Goal: Task Accomplishment & Management: Manage account settings

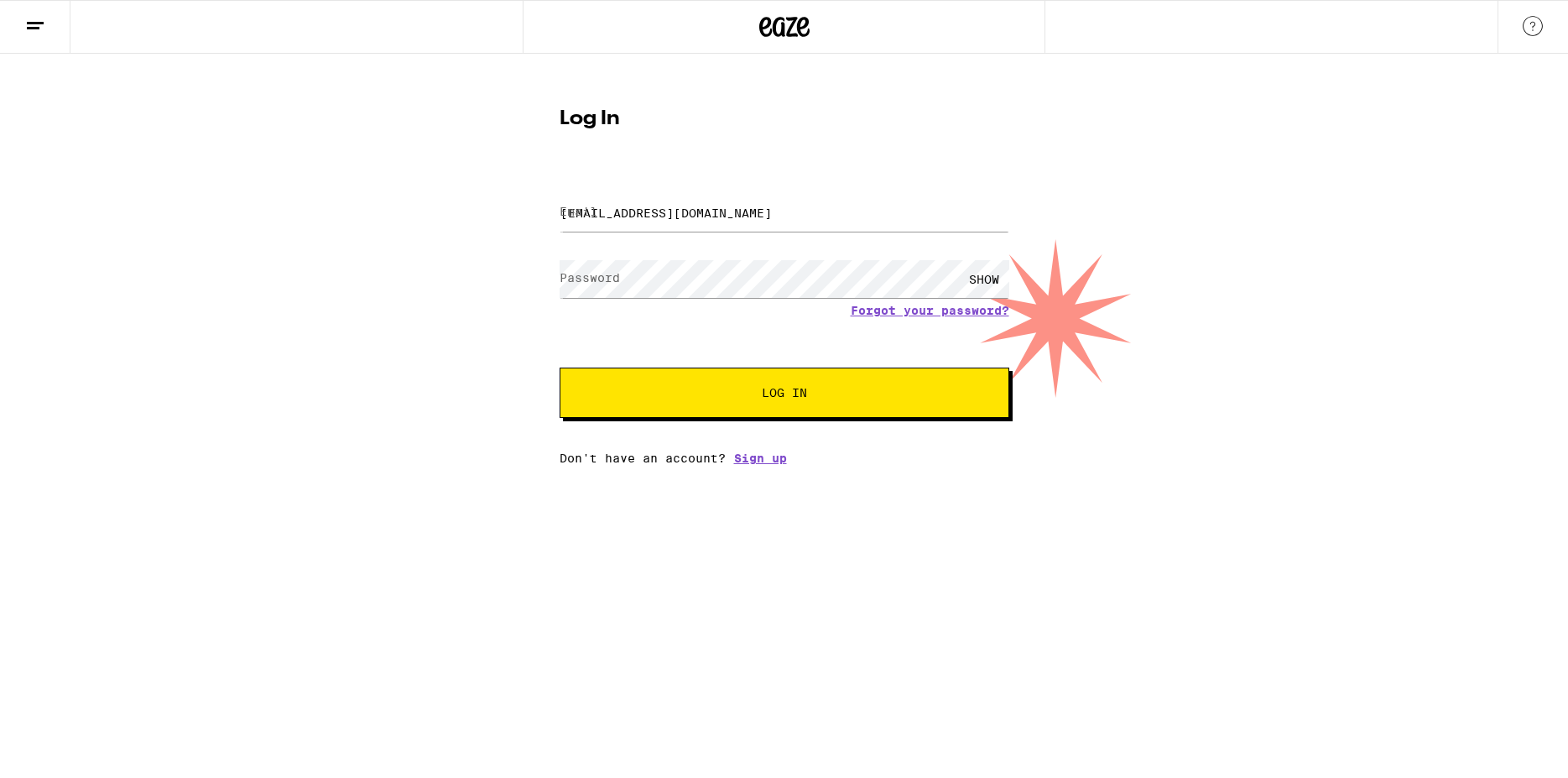
click at [802, 396] on span "Log In" at bounding box center [784, 392] width 45 height 12
click at [983, 278] on div "SHOW" at bounding box center [984, 279] width 50 height 38
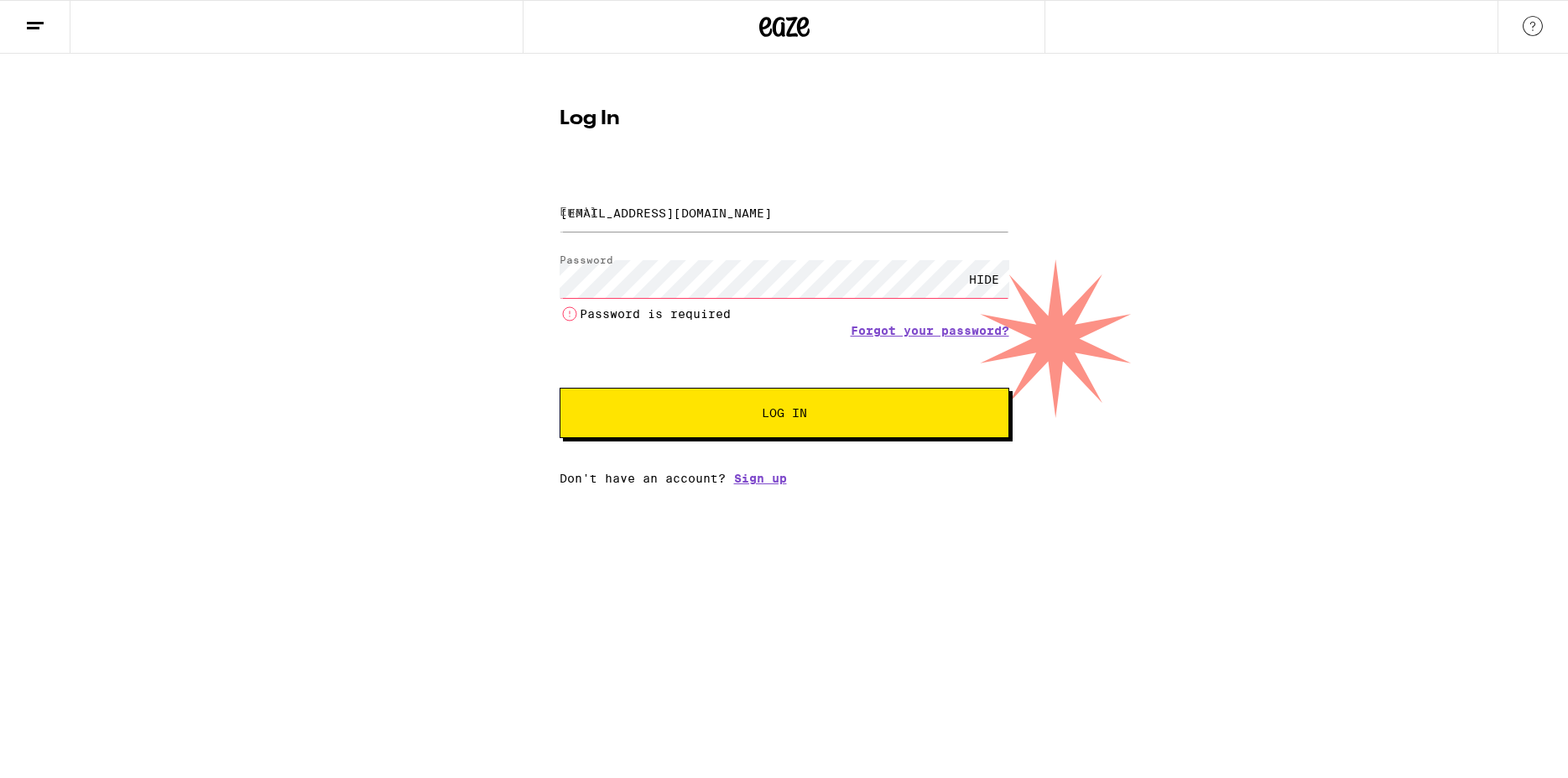
click at [988, 277] on div "HIDE" at bounding box center [984, 279] width 50 height 38
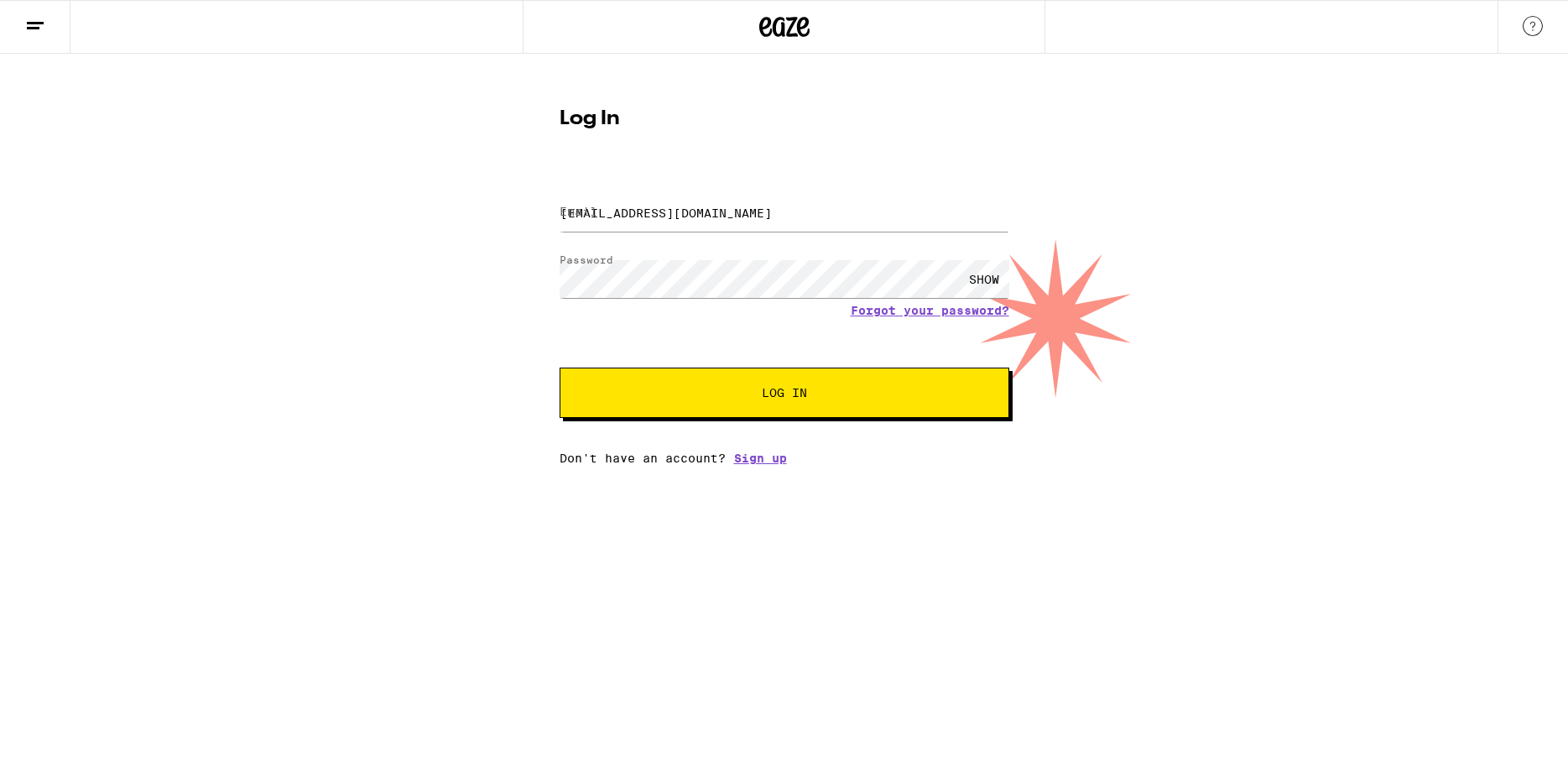
click at [775, 398] on span "Log In" at bounding box center [784, 392] width 45 height 12
click at [709, 215] on input "[EMAIL_ADDRESS][DOMAIN_NAME]" at bounding box center [784, 213] width 450 height 38
click at [719, 217] on input "[EMAIL_ADDRESS][DOMAIN_NAME]" at bounding box center [784, 213] width 450 height 38
click at [827, 386] on button "Log In" at bounding box center [784, 393] width 450 height 50
type input "[EMAIL_ADDRESS][DOMAIN_NAME]"
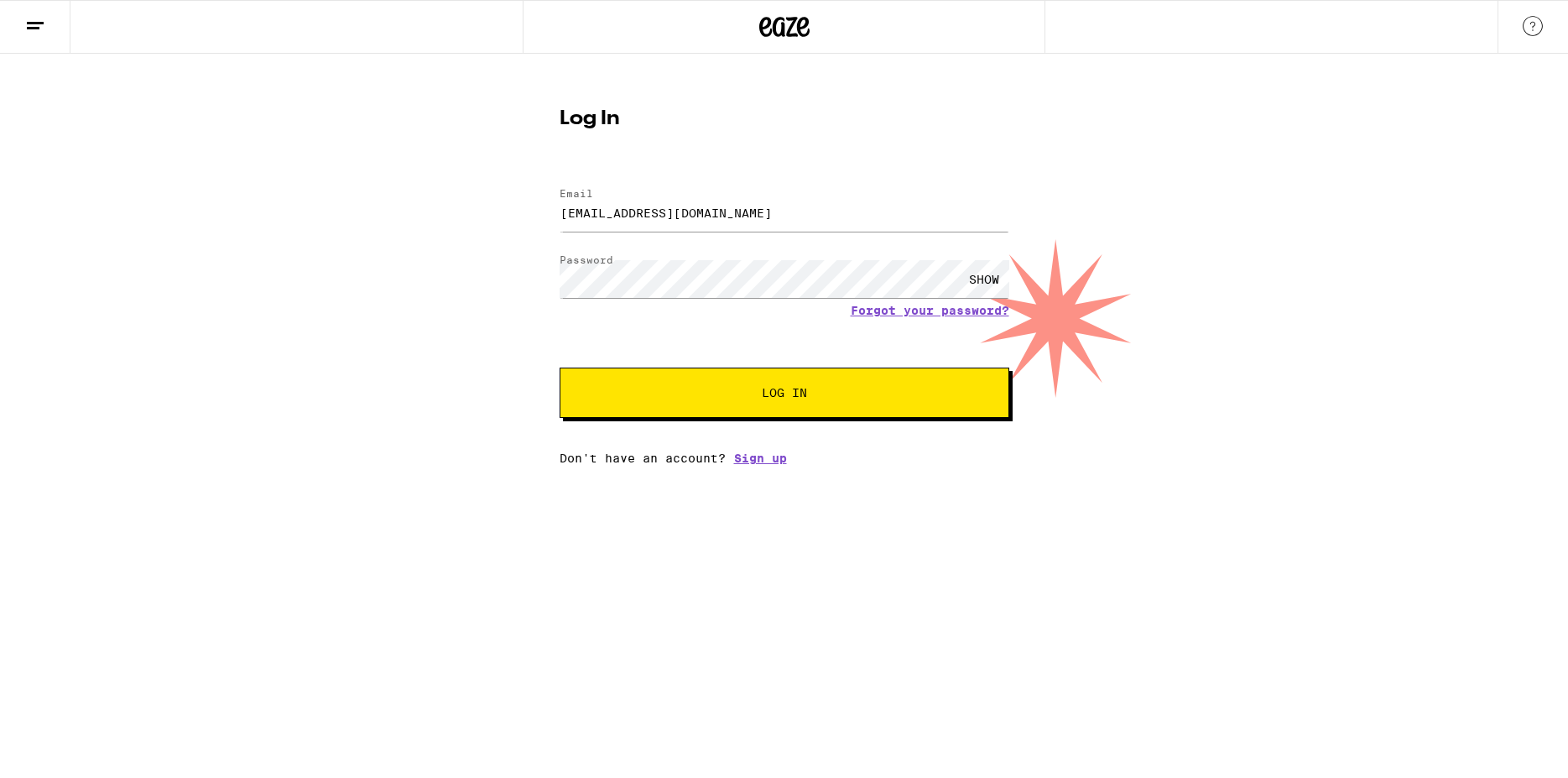
click at [981, 275] on div "SHOW" at bounding box center [984, 279] width 50 height 38
click at [956, 304] on div "HIDE" at bounding box center [784, 279] width 450 height 50
click at [959, 305] on link "Forgot your password?" at bounding box center [930, 310] width 159 height 14
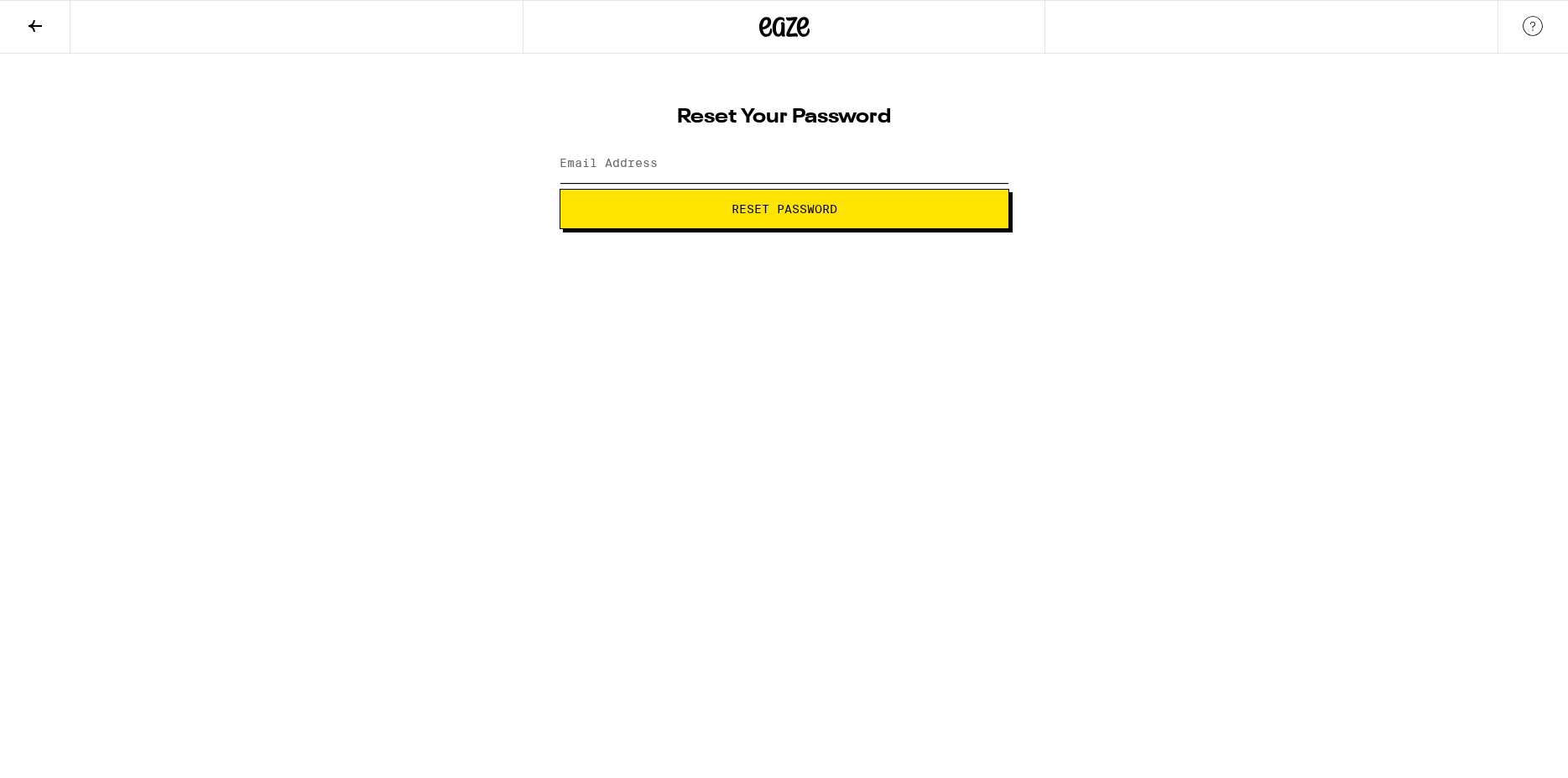
click at [732, 164] on input "Email Address" at bounding box center [784, 164] width 450 height 38
type input "[EMAIL_ADDRESS][DOMAIN_NAME]"
click at [769, 206] on span "Reset Password" at bounding box center [784, 208] width 105 height 12
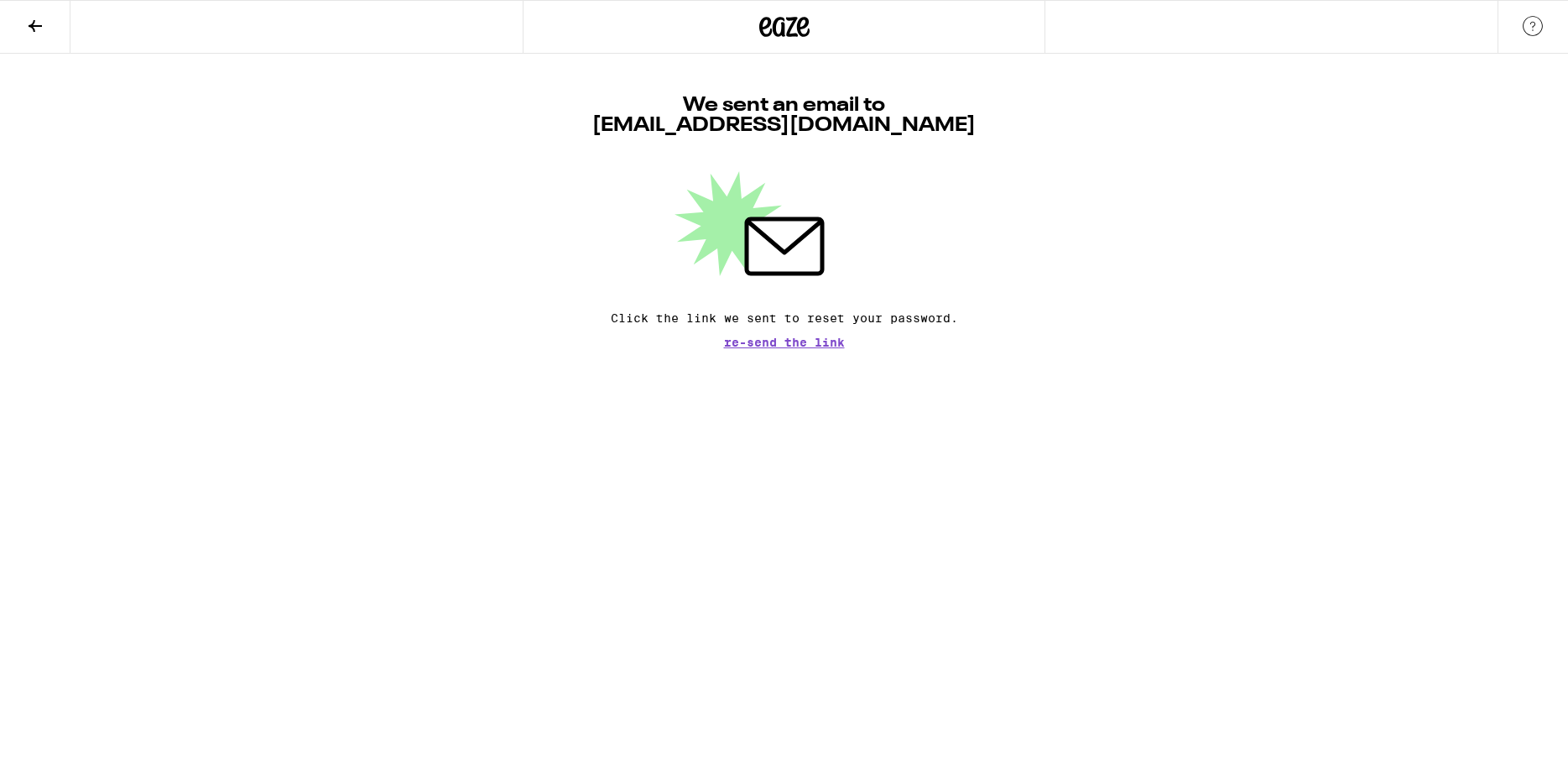
click at [305, 348] on html "We sent an email to [EMAIL_ADDRESS][DOMAIN_NAME] Click the link we sent to rese…" at bounding box center [784, 174] width 1568 height 348
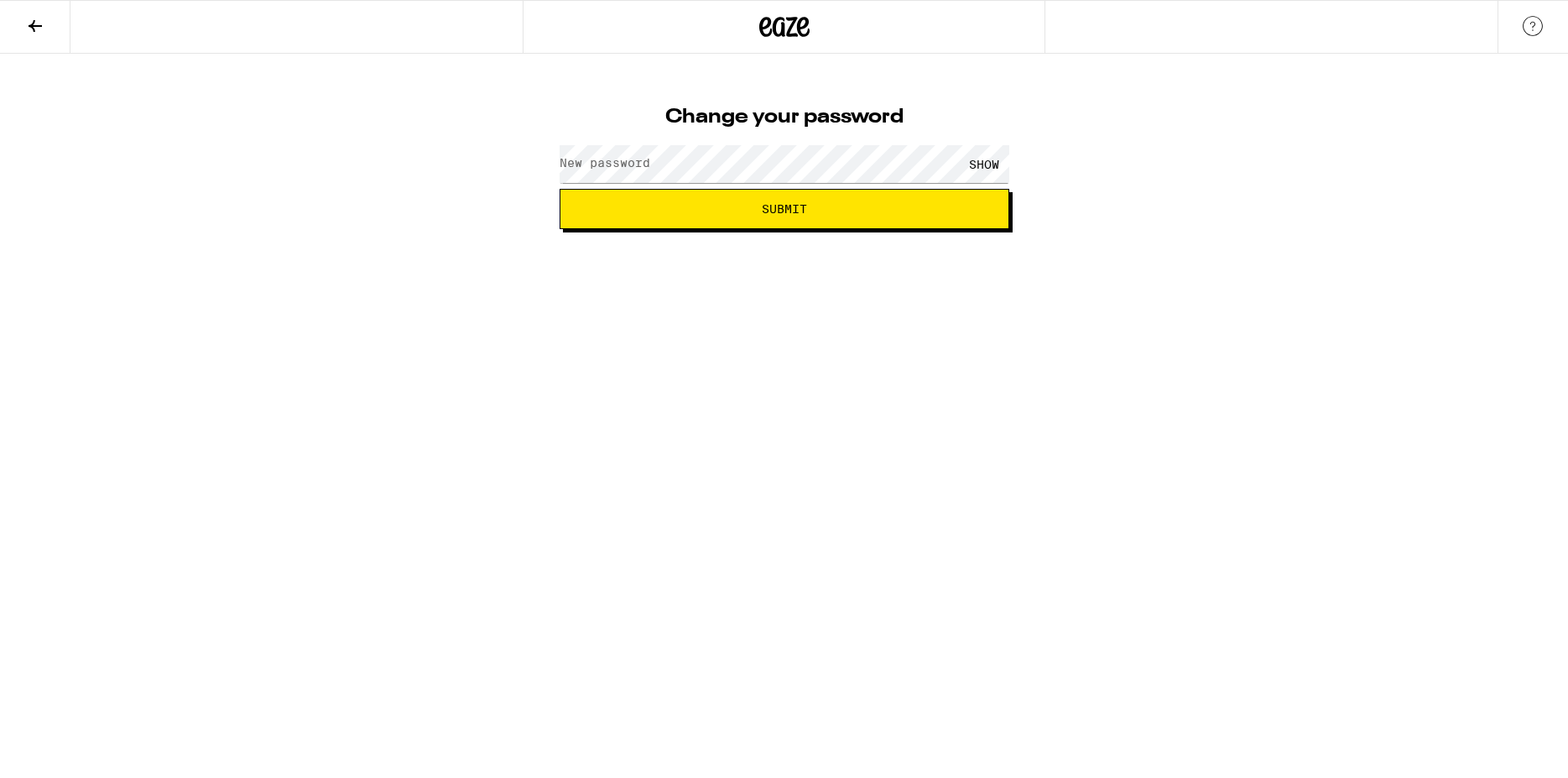
click at [977, 166] on div "SHOW" at bounding box center [984, 164] width 50 height 38
click at [679, 197] on button "Submit" at bounding box center [784, 208] width 450 height 41
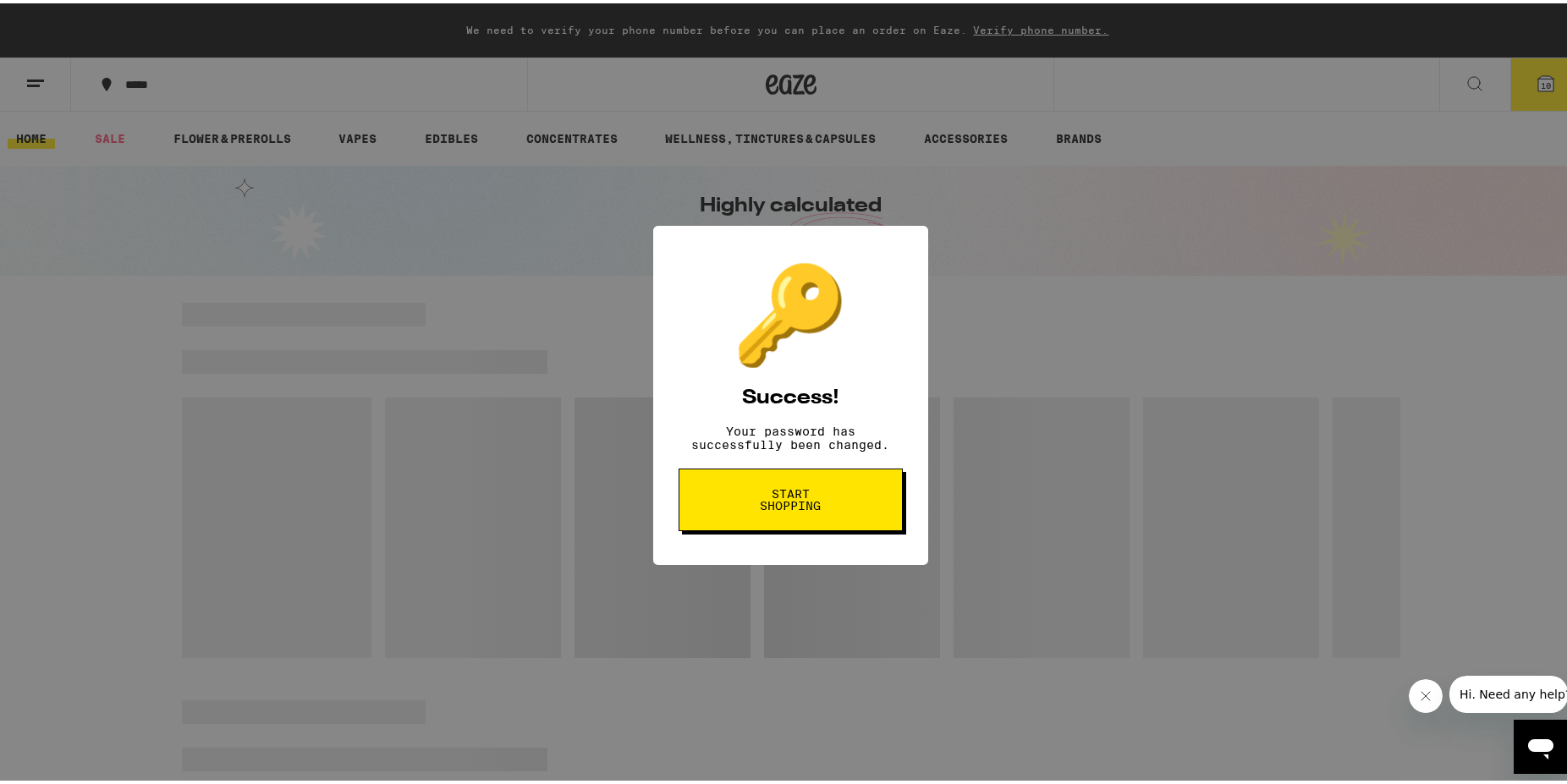
click at [779, 508] on span "Start shopping" at bounding box center [791, 496] width 87 height 24
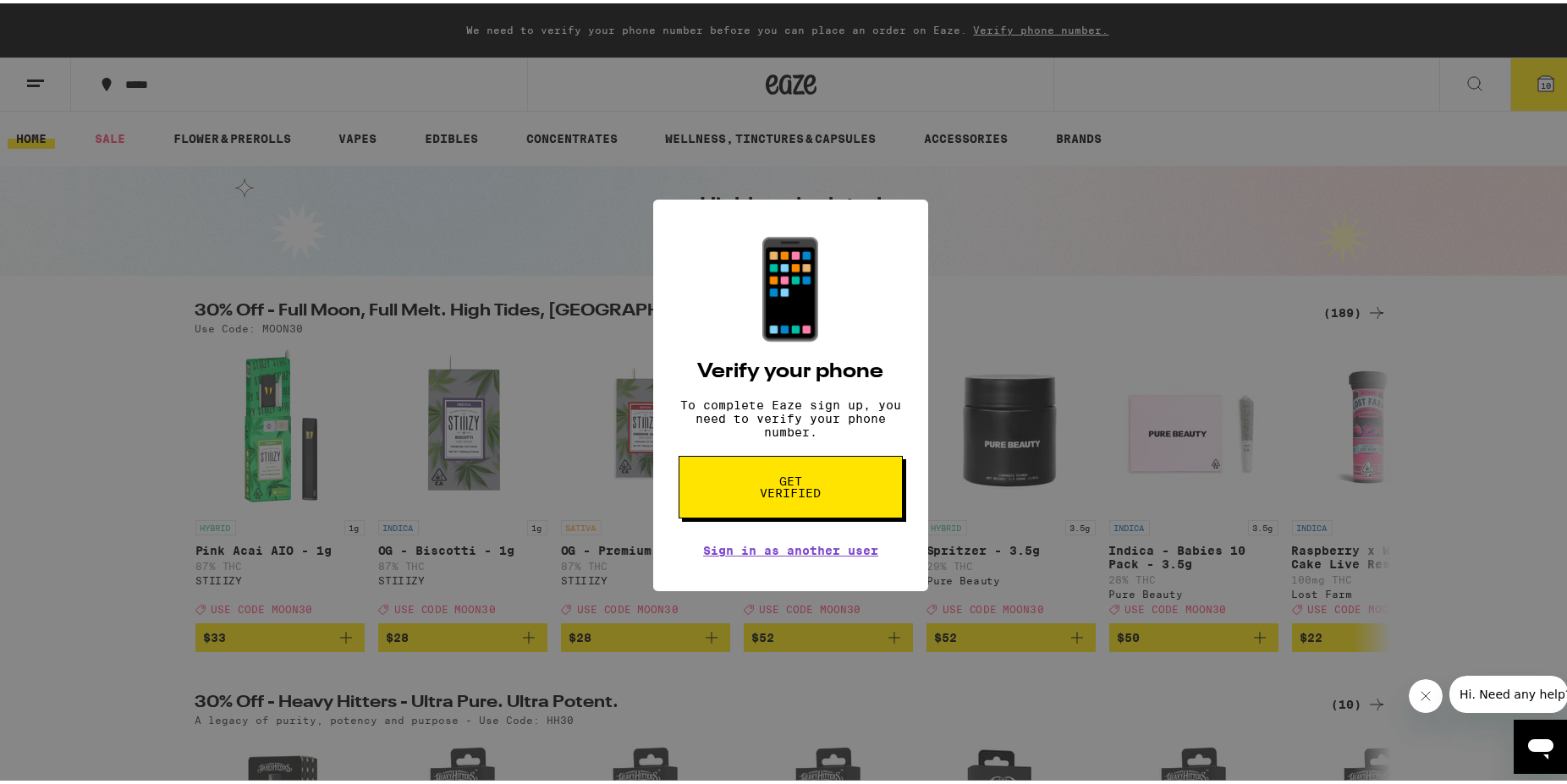
click at [792, 495] on span "Get verified" at bounding box center [791, 483] width 87 height 24
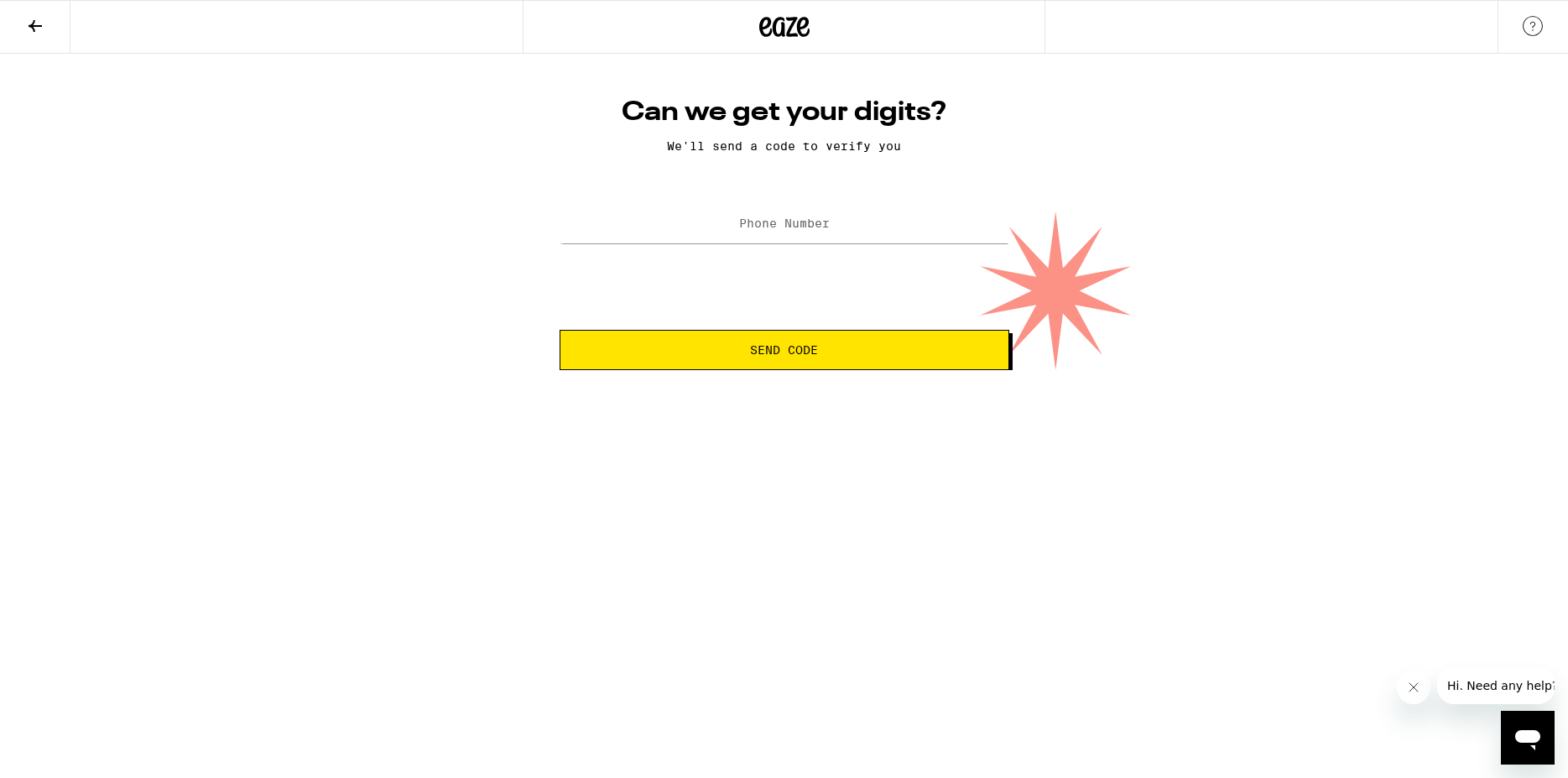
click at [740, 226] on label "Phone Number" at bounding box center [784, 223] width 91 height 14
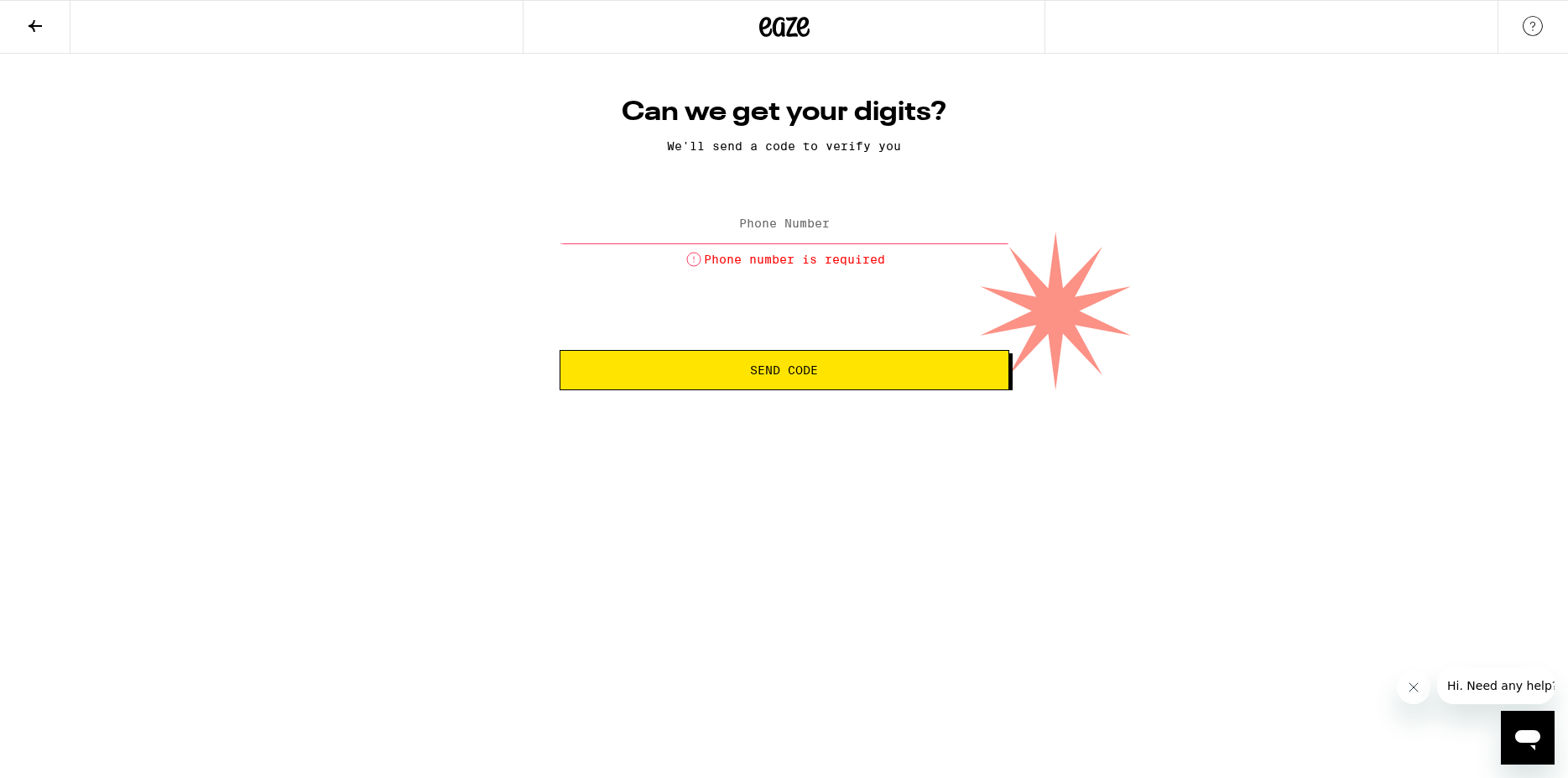
click at [759, 224] on label "Phone Number" at bounding box center [784, 223] width 91 height 14
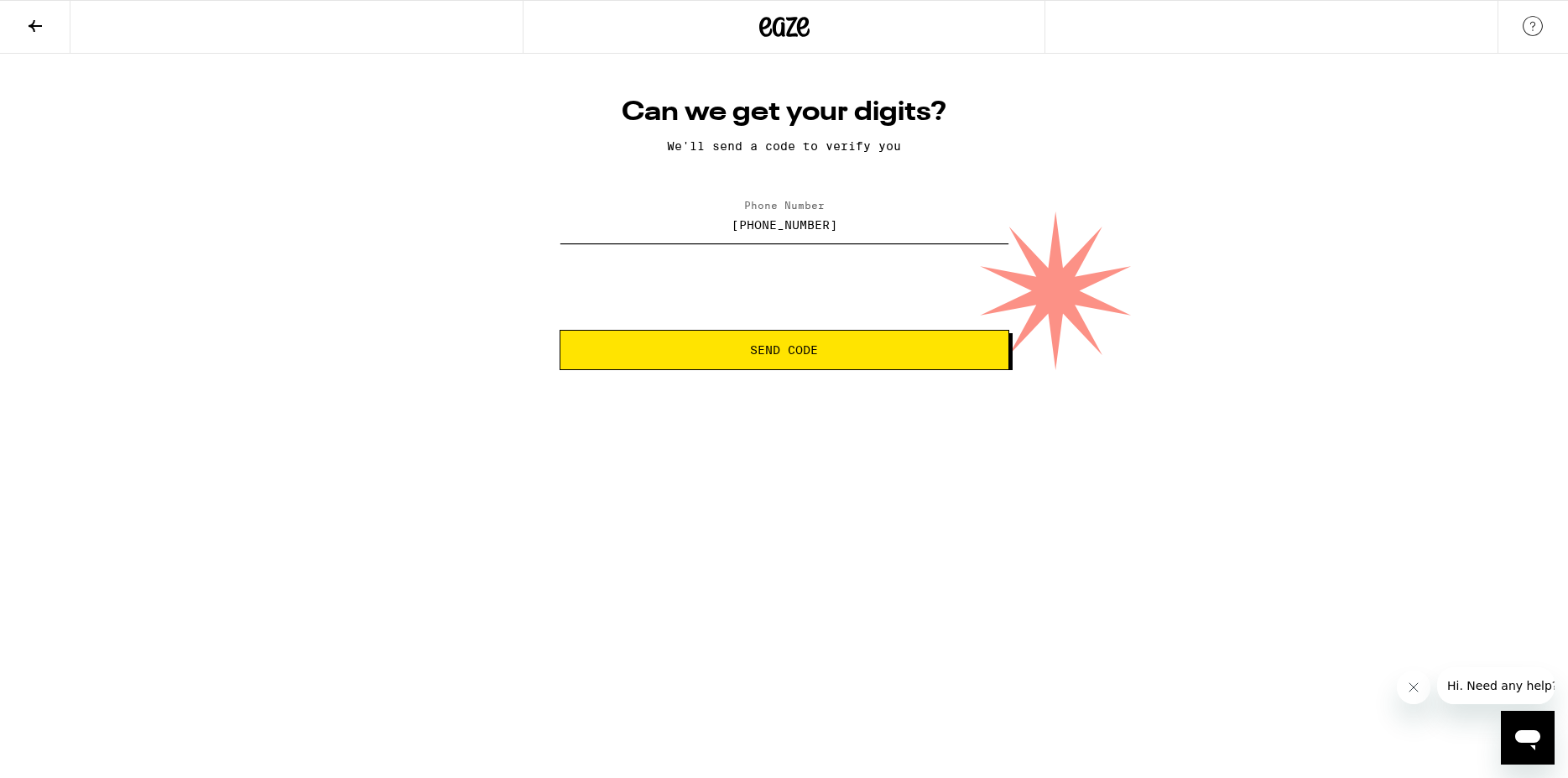
type input "(310) 850-4331"
click at [797, 347] on span "Send Code" at bounding box center [783, 350] width 68 height 12
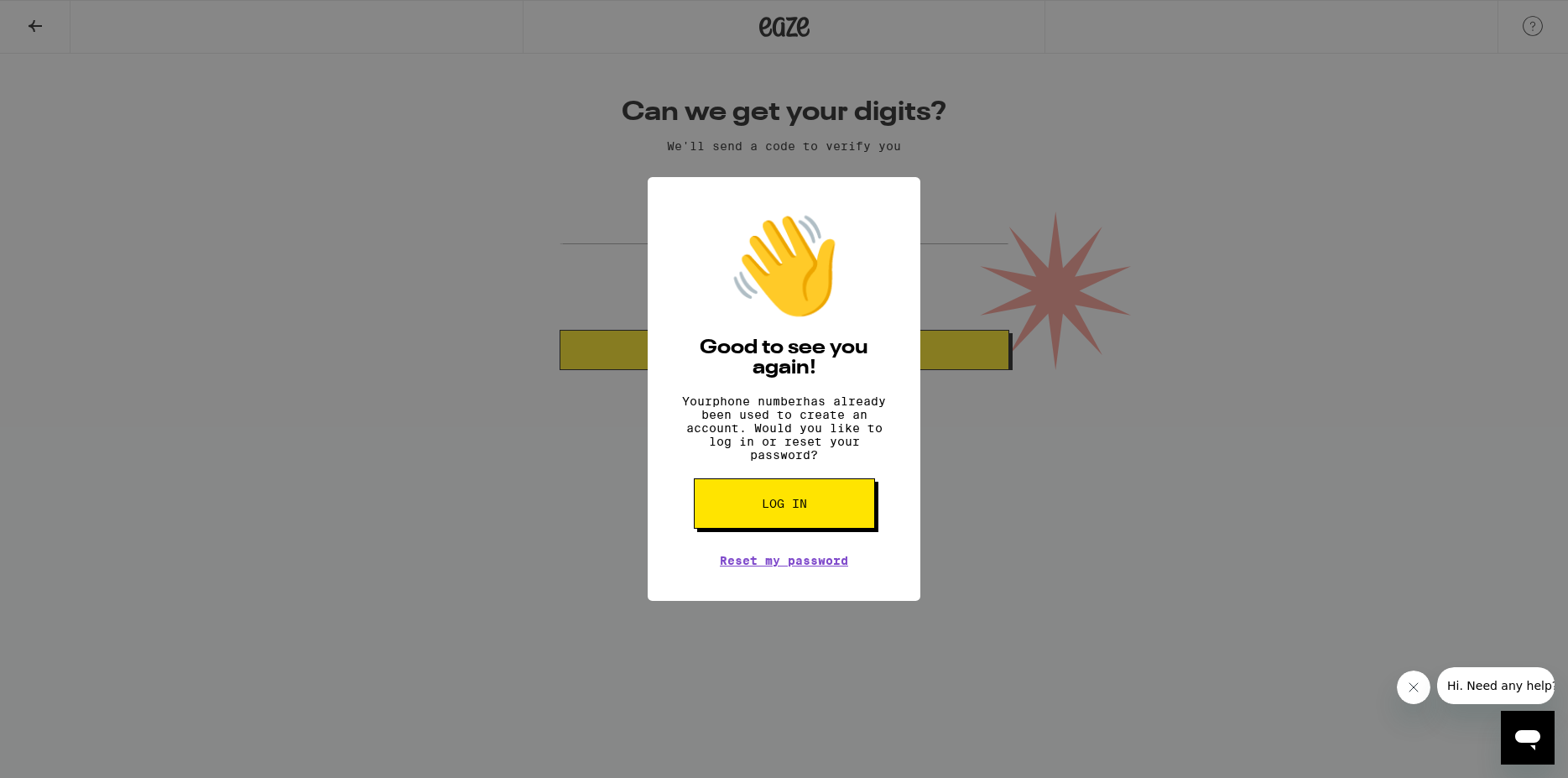
click at [781, 509] on span "Log in" at bounding box center [784, 503] width 45 height 12
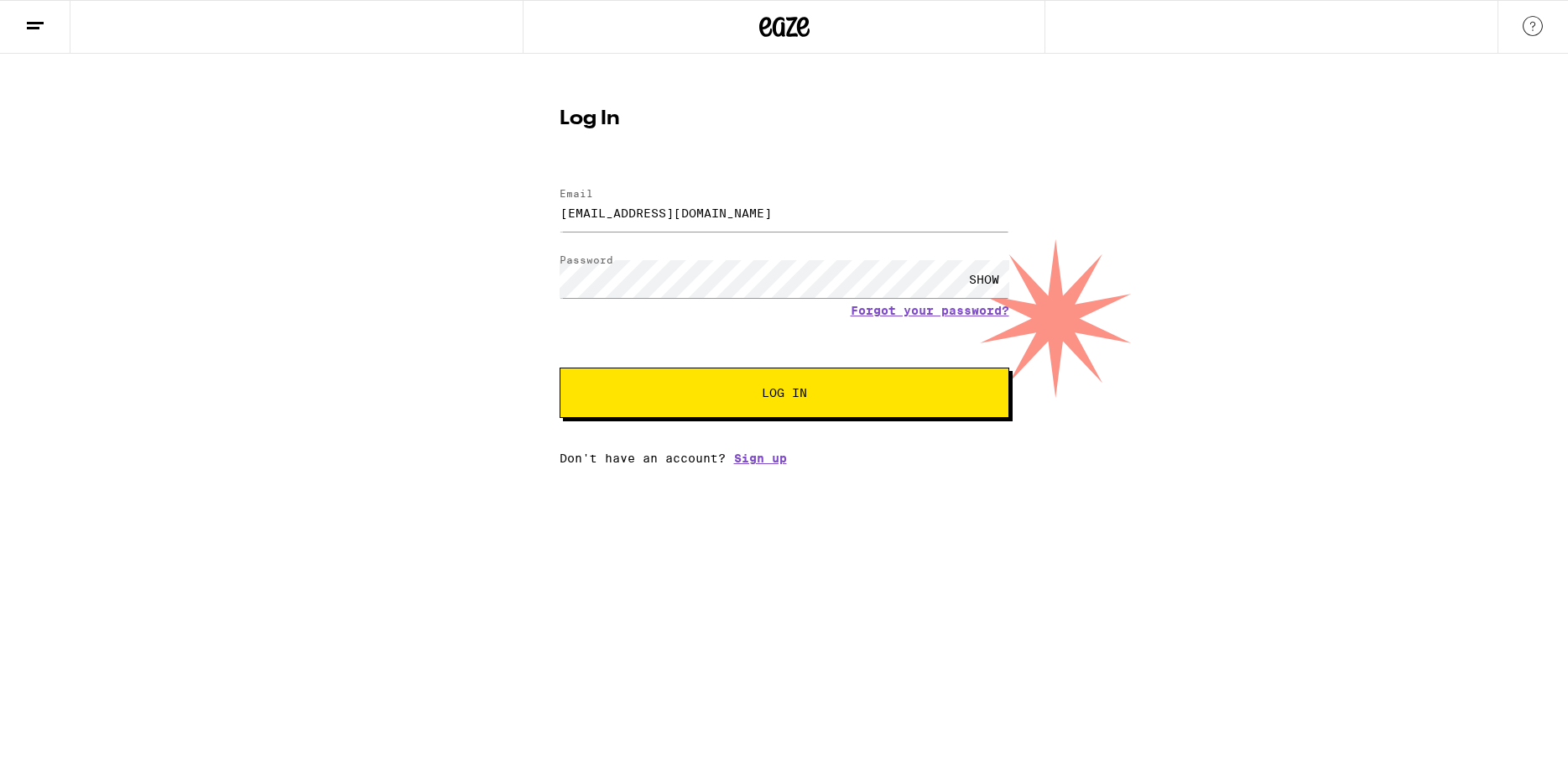
click at [989, 278] on div "SHOW" at bounding box center [984, 279] width 50 height 38
click at [939, 310] on link "Forgot your password?" at bounding box center [930, 310] width 159 height 14
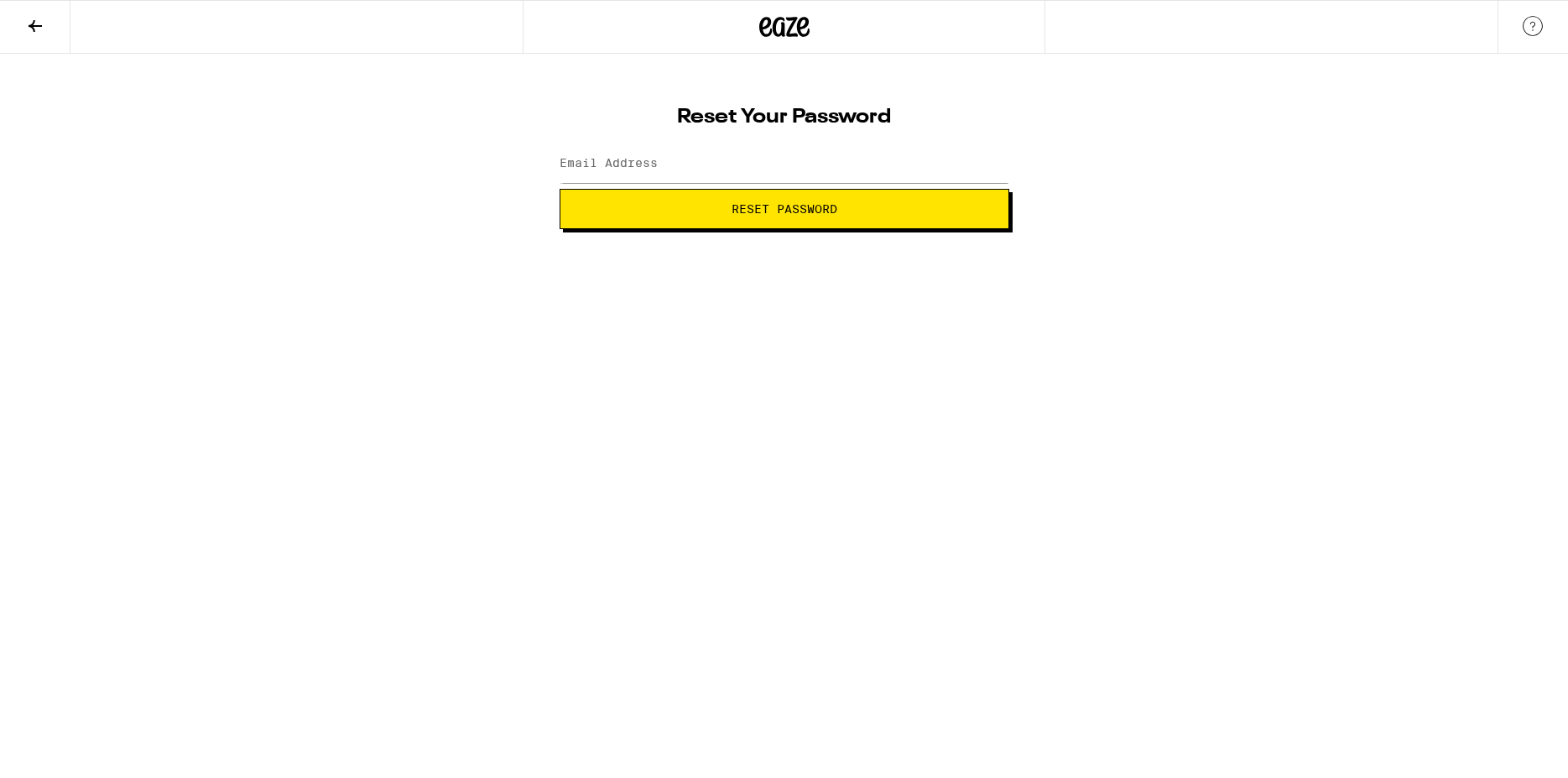
click at [777, 213] on span "Reset Password" at bounding box center [784, 208] width 105 height 12
click at [708, 167] on input "Email Address" at bounding box center [784, 164] width 450 height 38
type input "[EMAIL_ADDRESS][DOMAIN_NAME]"
click at [716, 206] on span "Reset Password" at bounding box center [784, 208] width 421 height 12
click at [768, 218] on button "Submit" at bounding box center [784, 208] width 450 height 41
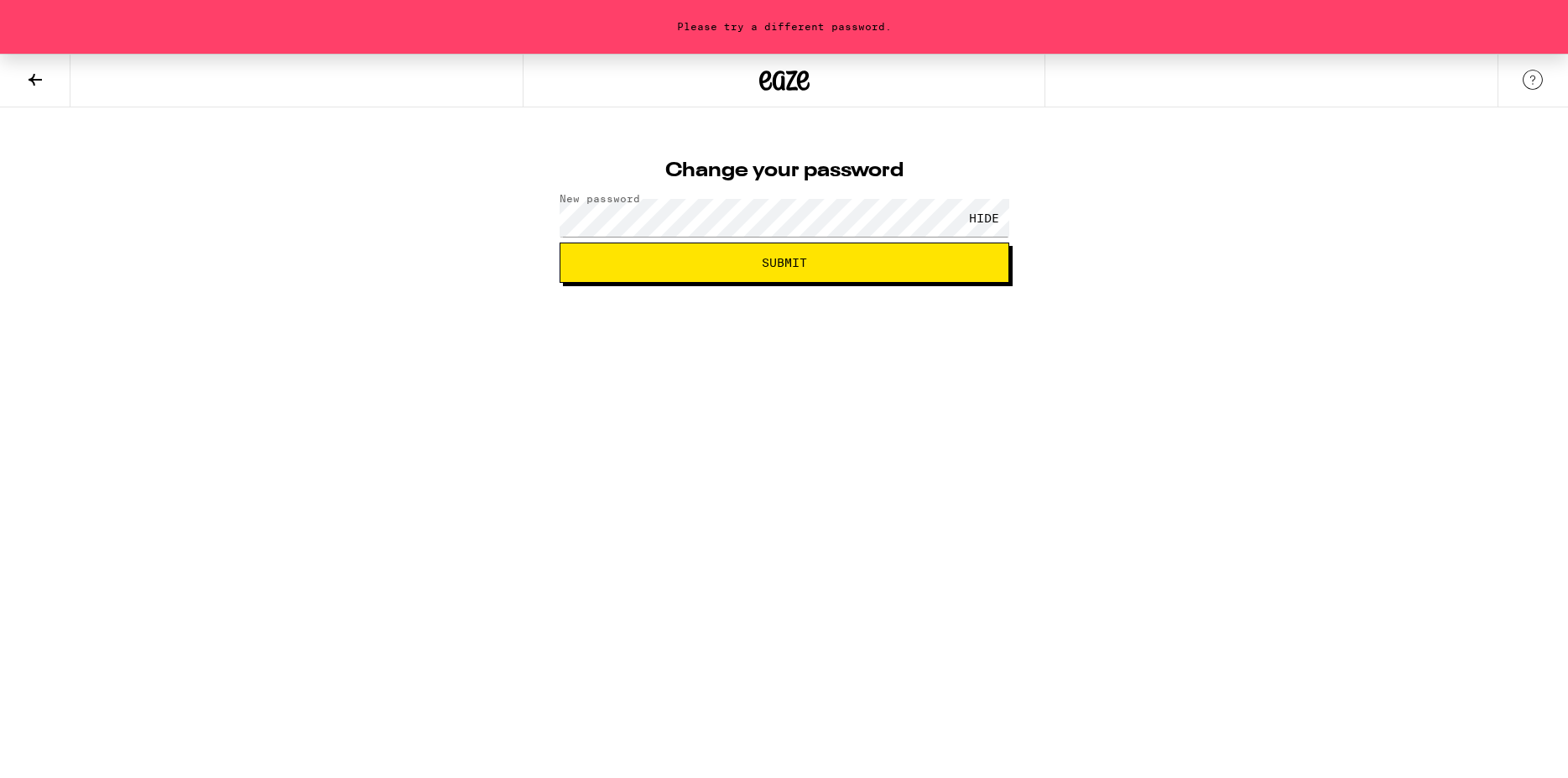
click at [801, 260] on span "Submit" at bounding box center [784, 262] width 45 height 12
click at [787, 257] on span "Submit" at bounding box center [784, 262] width 45 height 12
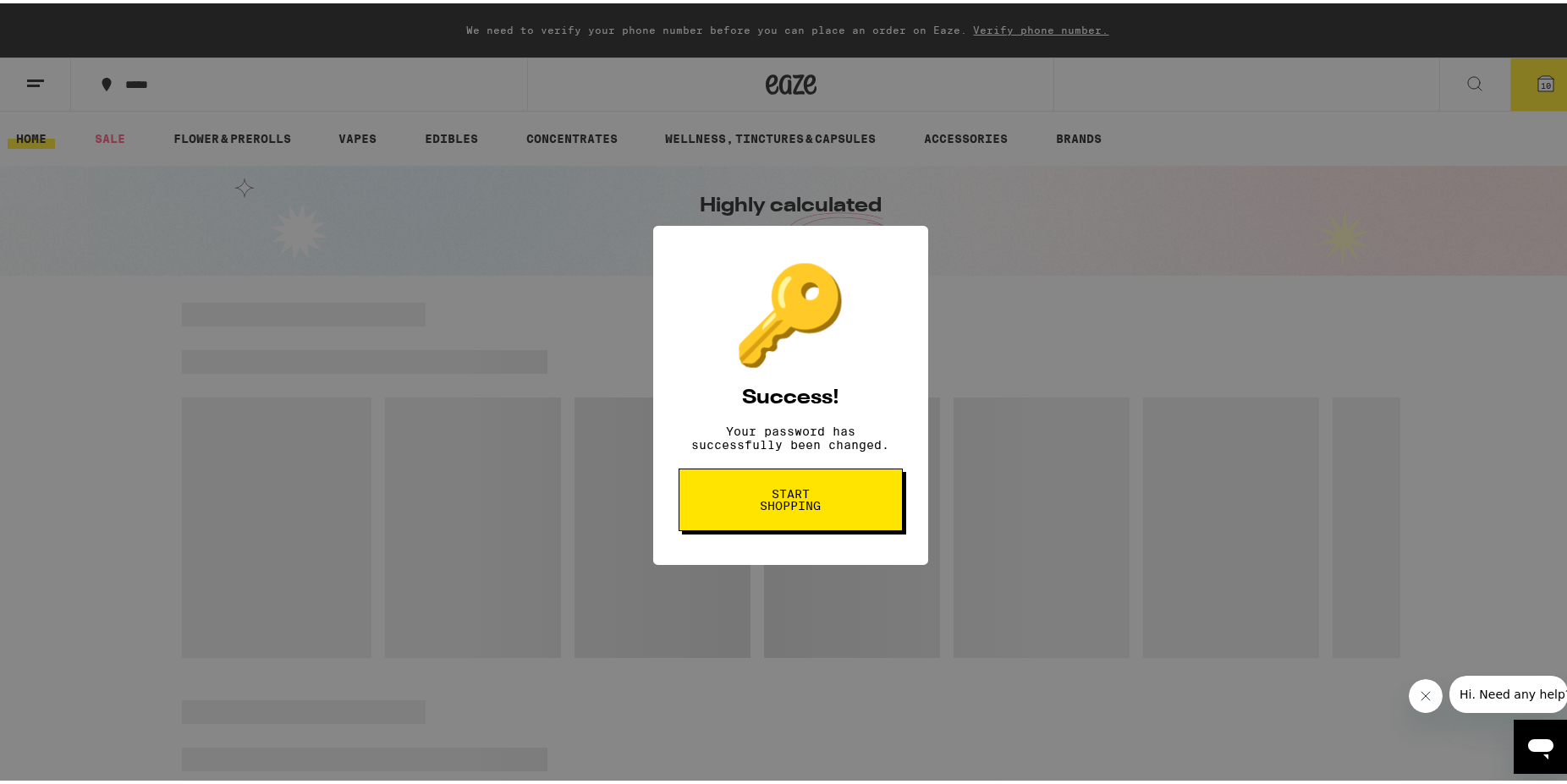
click at [785, 507] on span "Start shopping" at bounding box center [791, 496] width 87 height 24
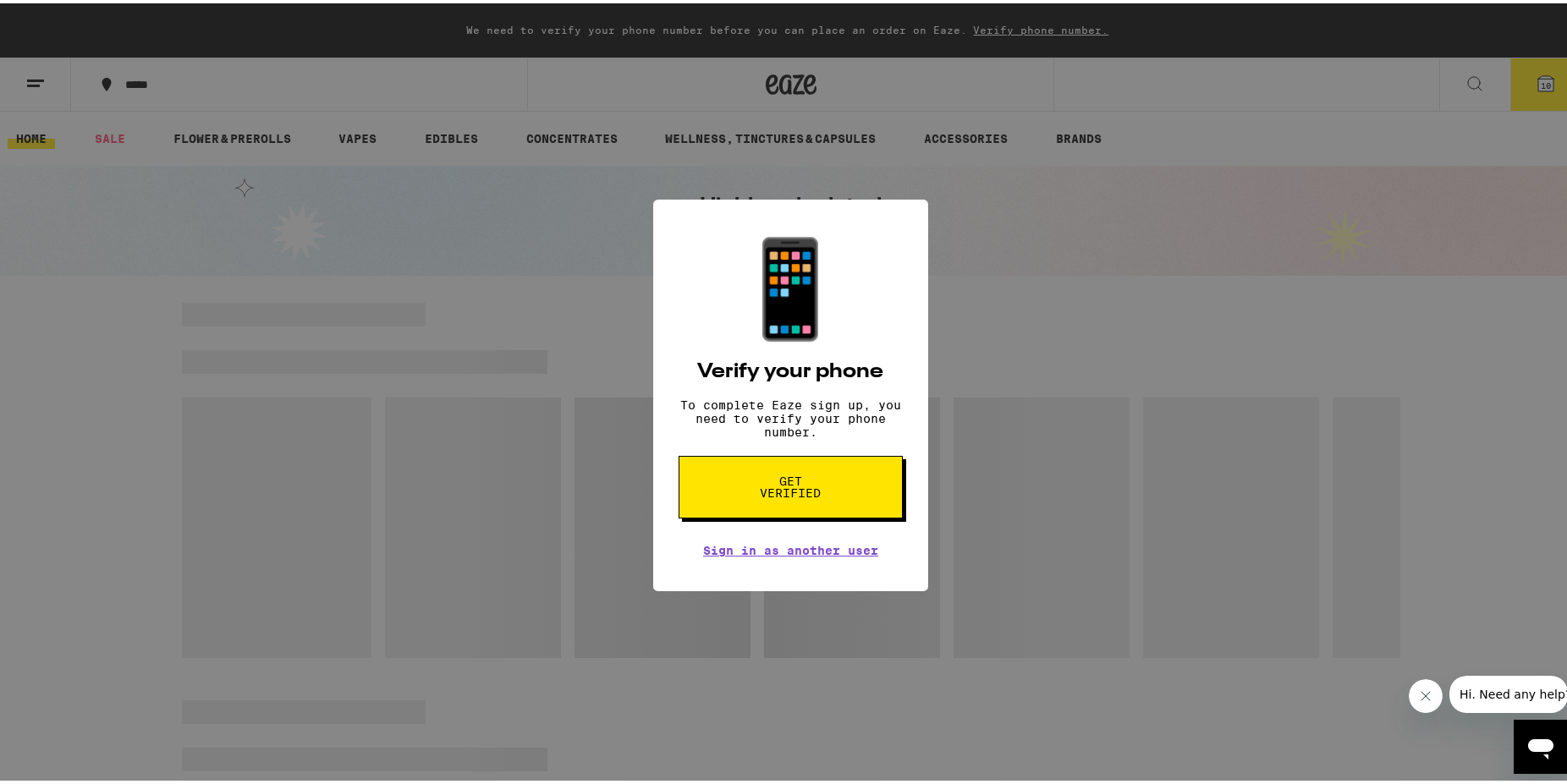
click at [788, 495] on span "Get verified" at bounding box center [791, 483] width 87 height 24
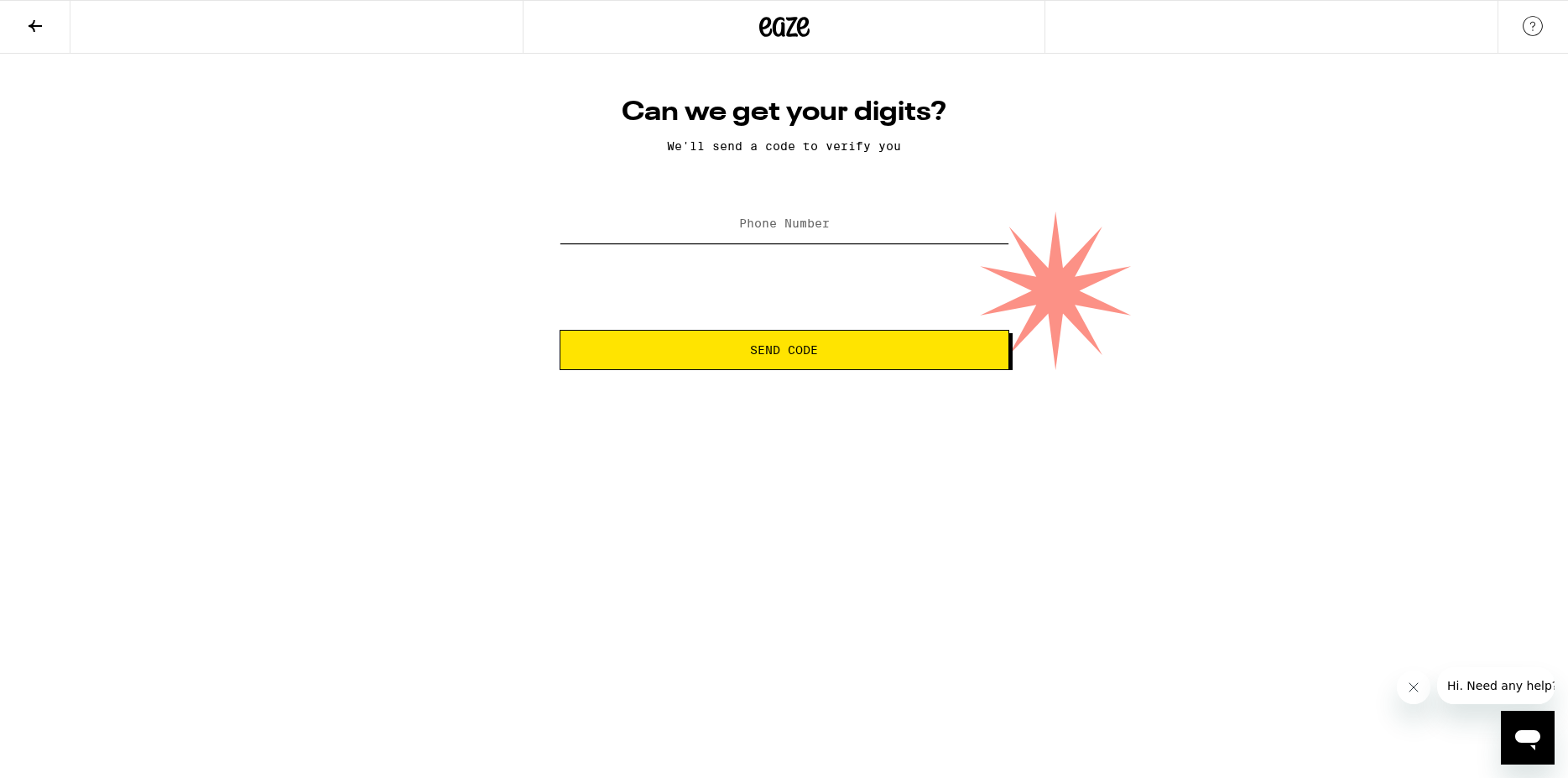
click at [710, 226] on input "Phone Number" at bounding box center [784, 224] width 450 height 38
type input "(310) 850-4331"
click at [789, 356] on span "Send Code" at bounding box center [783, 350] width 68 height 12
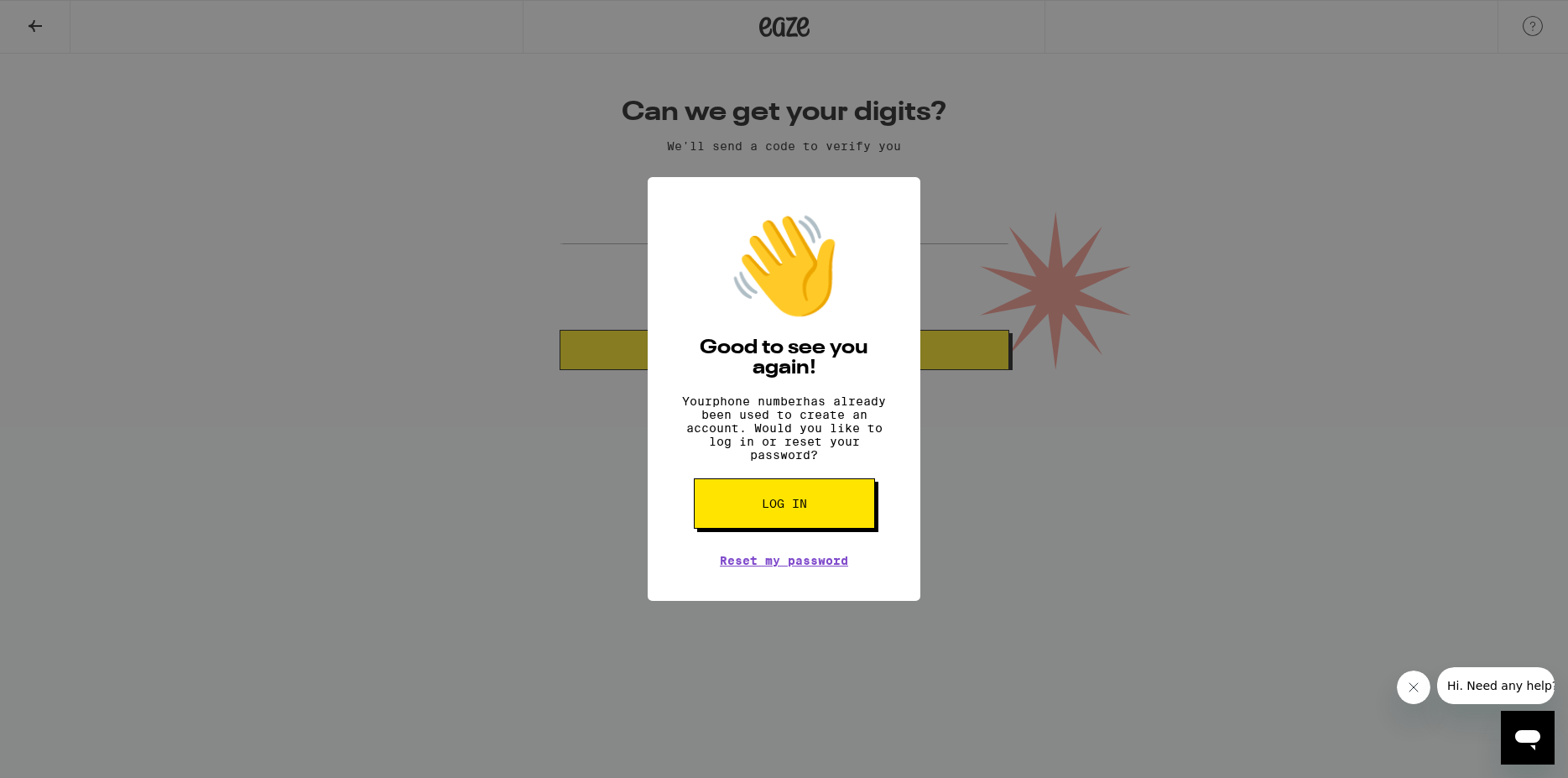
click at [791, 509] on span "Log in" at bounding box center [784, 503] width 45 height 12
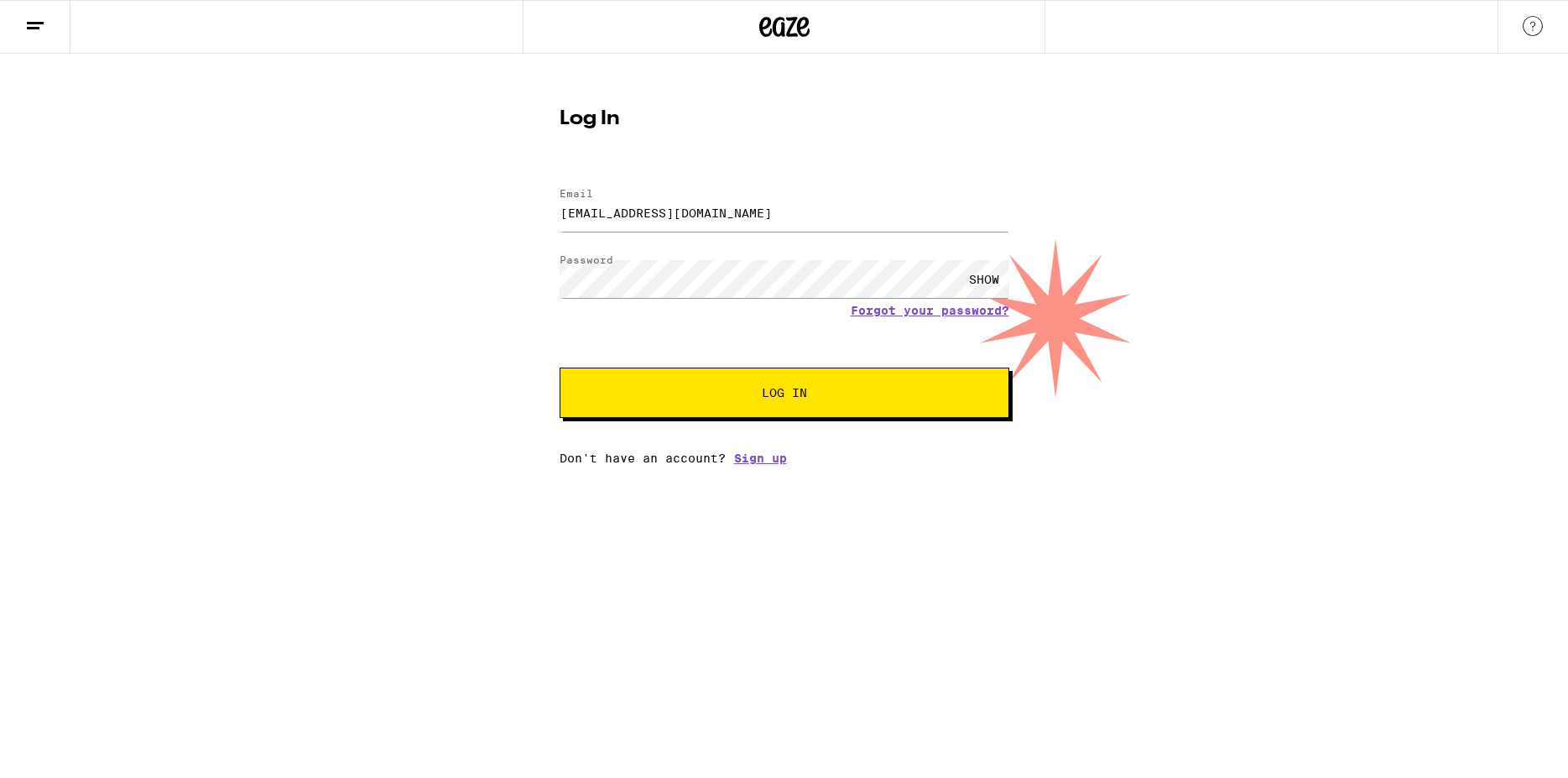
click at [786, 390] on span "Log In" at bounding box center [784, 392] width 45 height 12
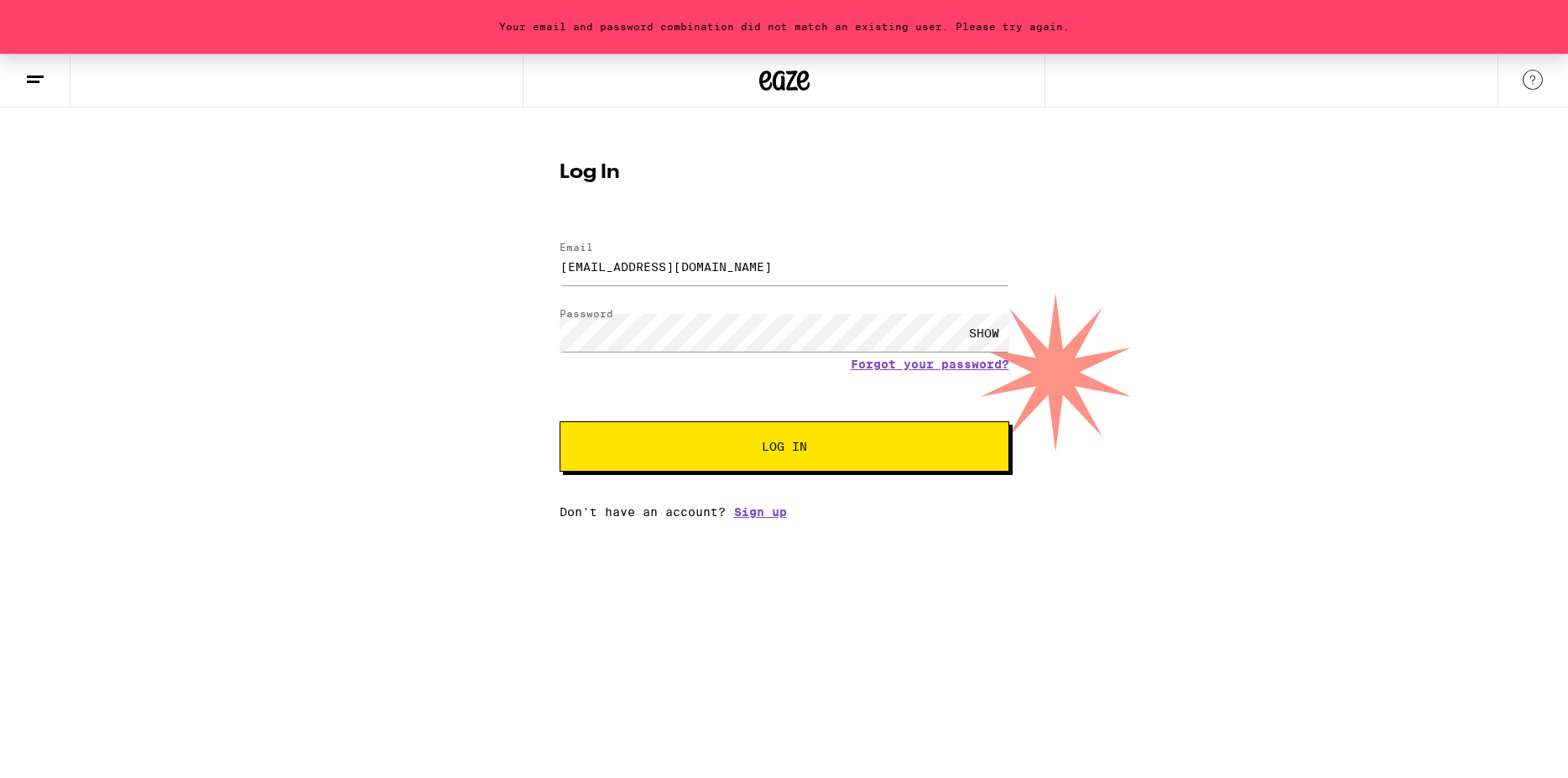
click at [981, 330] on div "SHOW" at bounding box center [984, 333] width 50 height 38
click at [798, 445] on span "Log In" at bounding box center [784, 446] width 45 height 12
click at [923, 367] on link "Forgot your password?" at bounding box center [930, 364] width 159 height 14
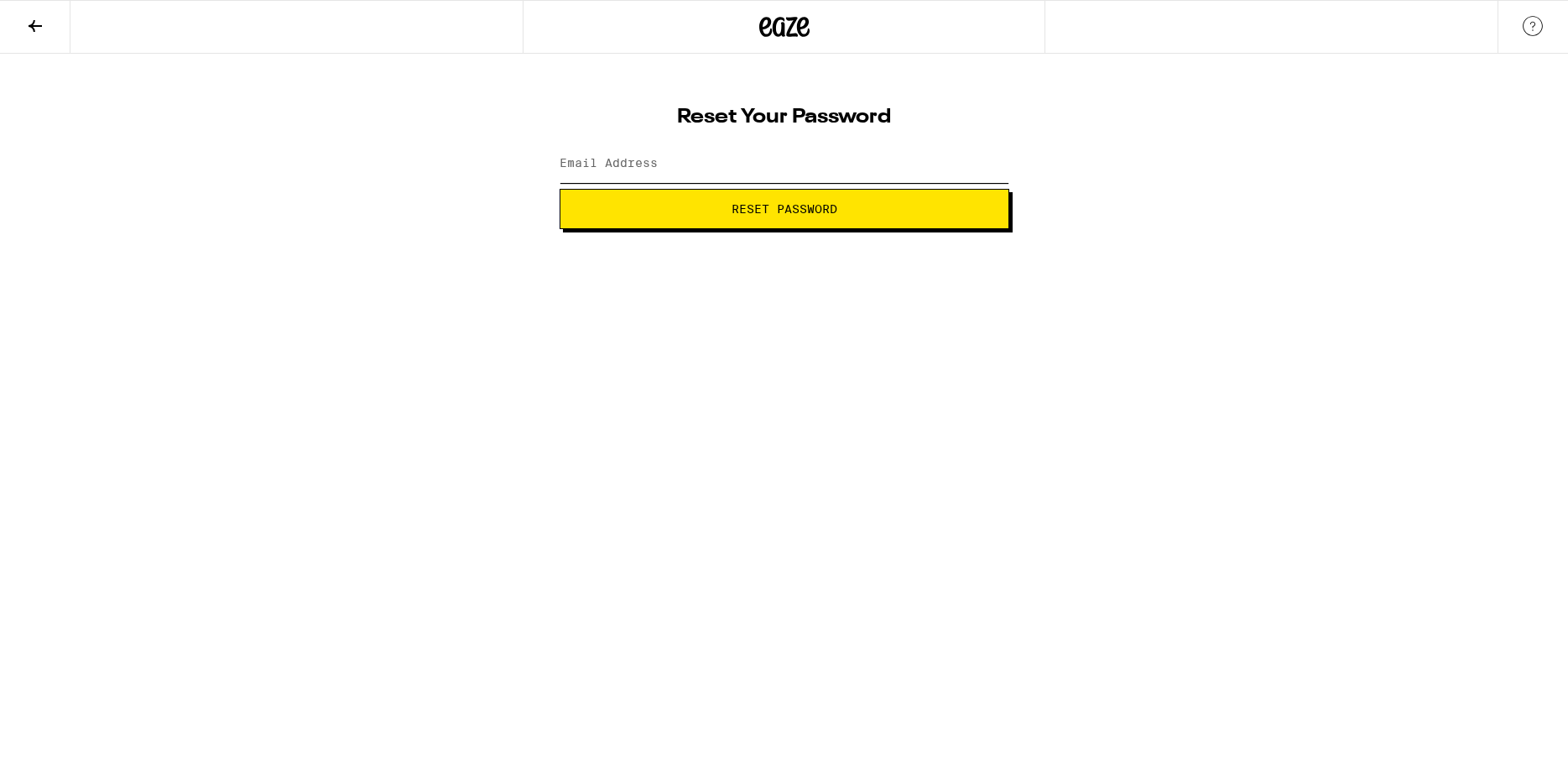
click at [709, 168] on input "Email Address" at bounding box center [784, 164] width 450 height 38
type input "[EMAIL_ADDRESS][DOMAIN_NAME]"
click at [711, 205] on span "Reset Password" at bounding box center [784, 208] width 421 height 12
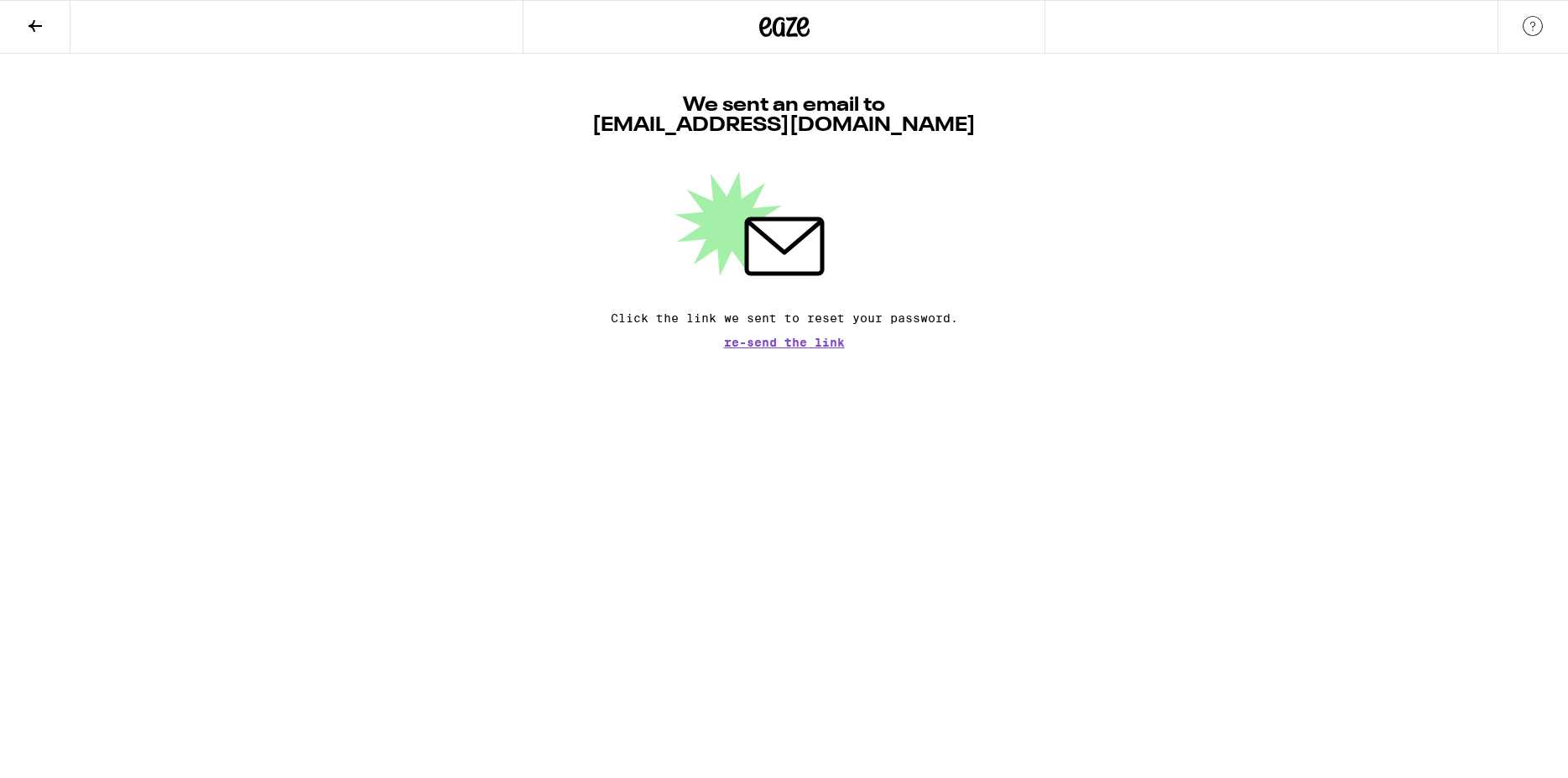
click at [793, 338] on span "Re-send the link" at bounding box center [784, 342] width 121 height 12
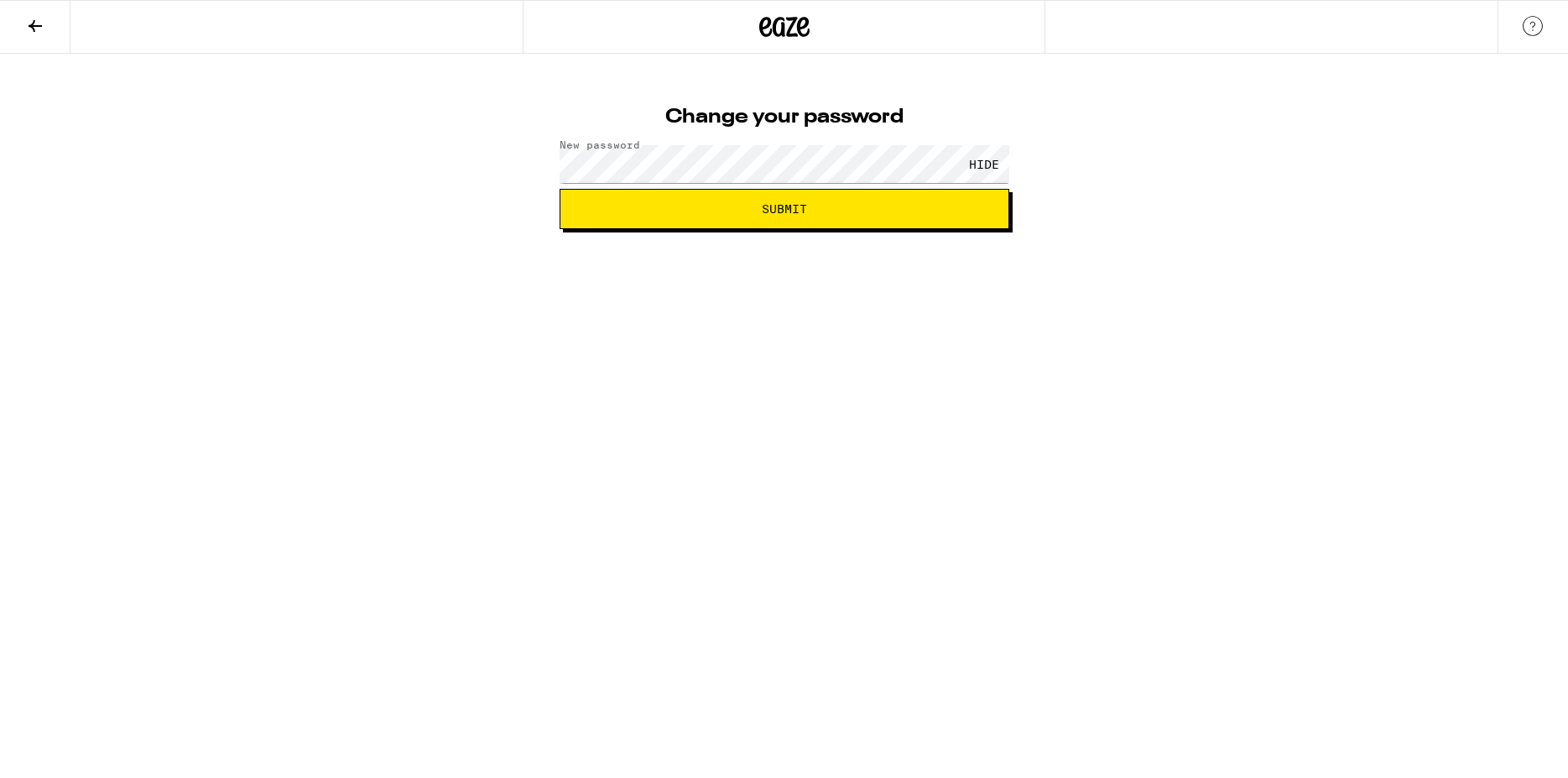
click at [741, 212] on span "Submit" at bounding box center [784, 208] width 421 height 12
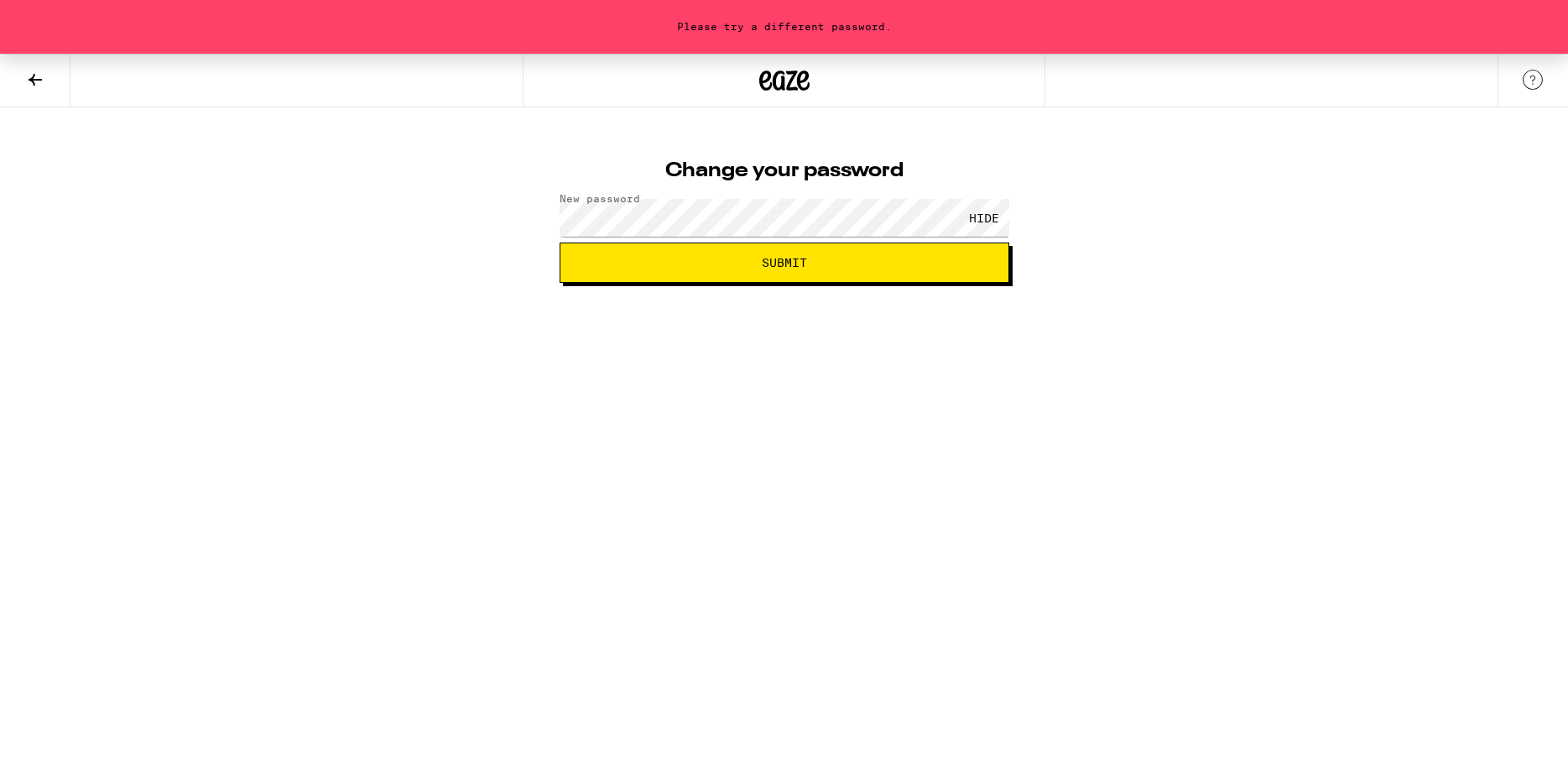
click at [764, 260] on span "Submit" at bounding box center [784, 262] width 45 height 12
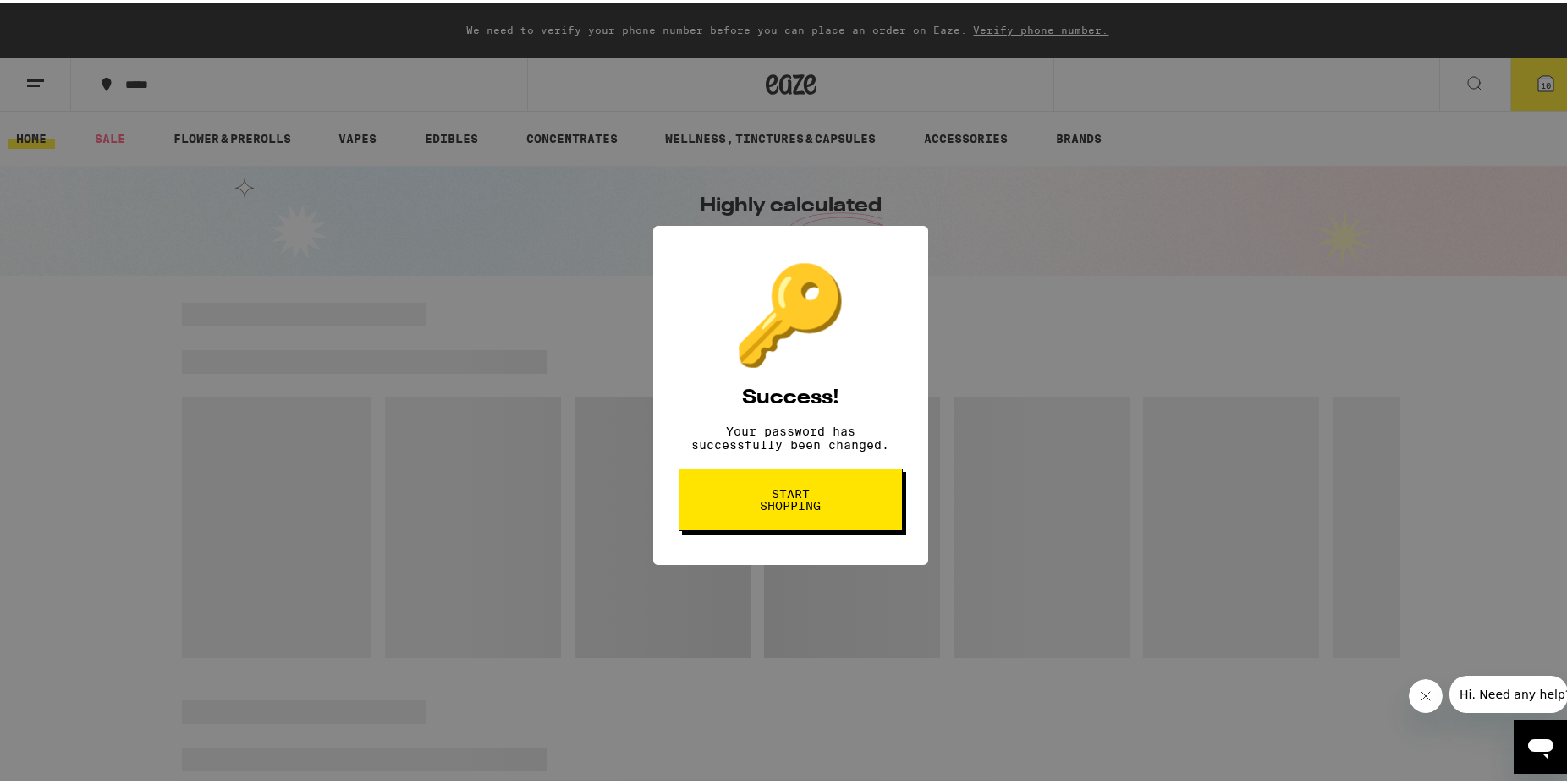
click at [830, 521] on button "Start shopping" at bounding box center [790, 496] width 225 height 63
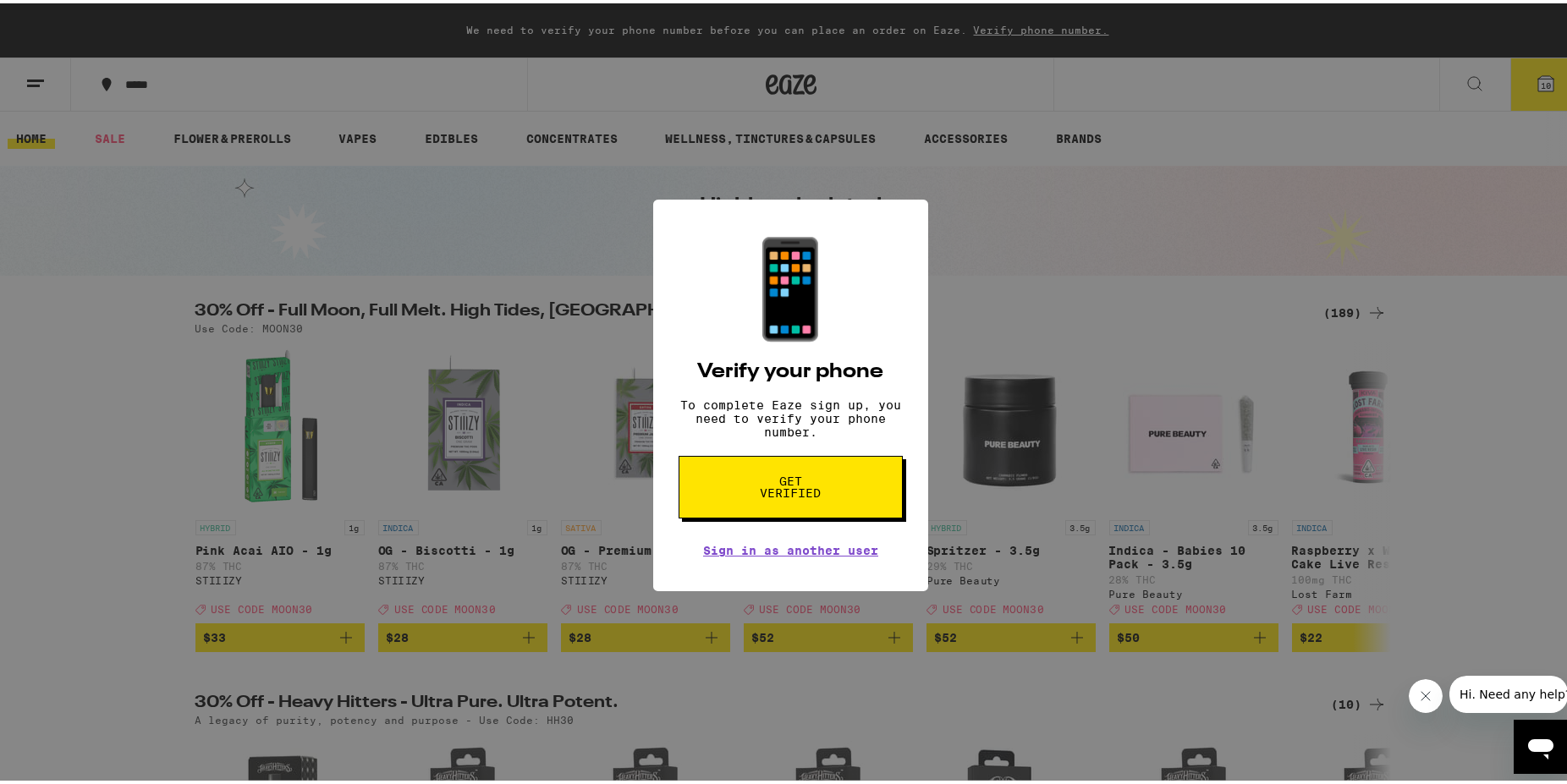
click at [982, 222] on div "📱 Verify your phone To complete Eaze sign up, you need to verify your phone num…" at bounding box center [791, 392] width 1582 height 784
click at [788, 495] on span "Get verified" at bounding box center [791, 483] width 87 height 24
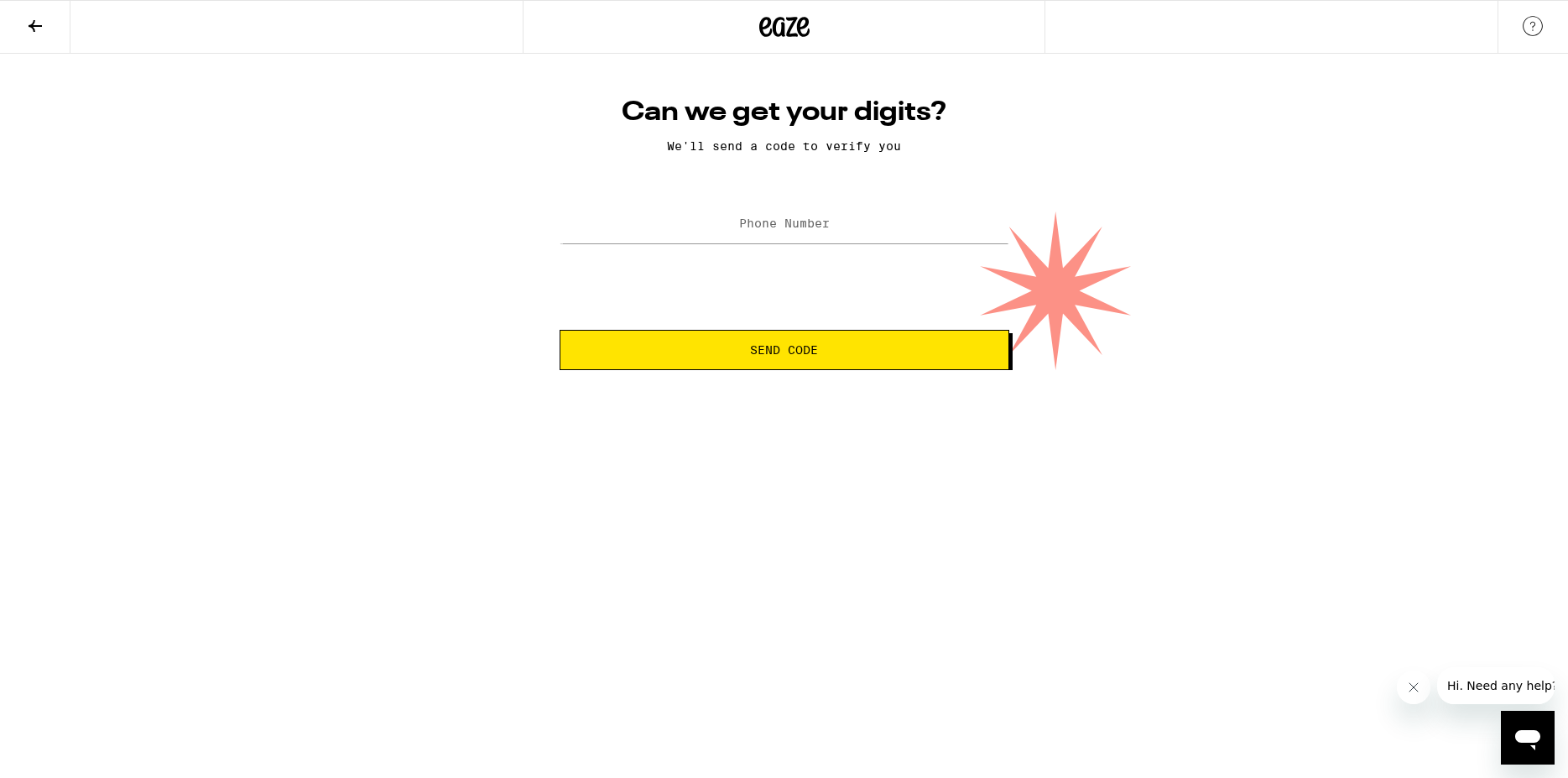
click at [786, 351] on span "Send Code" at bounding box center [783, 350] width 68 height 12
type input "(310) 850-4331"
click at [808, 350] on span "Send Code" at bounding box center [783, 350] width 68 height 12
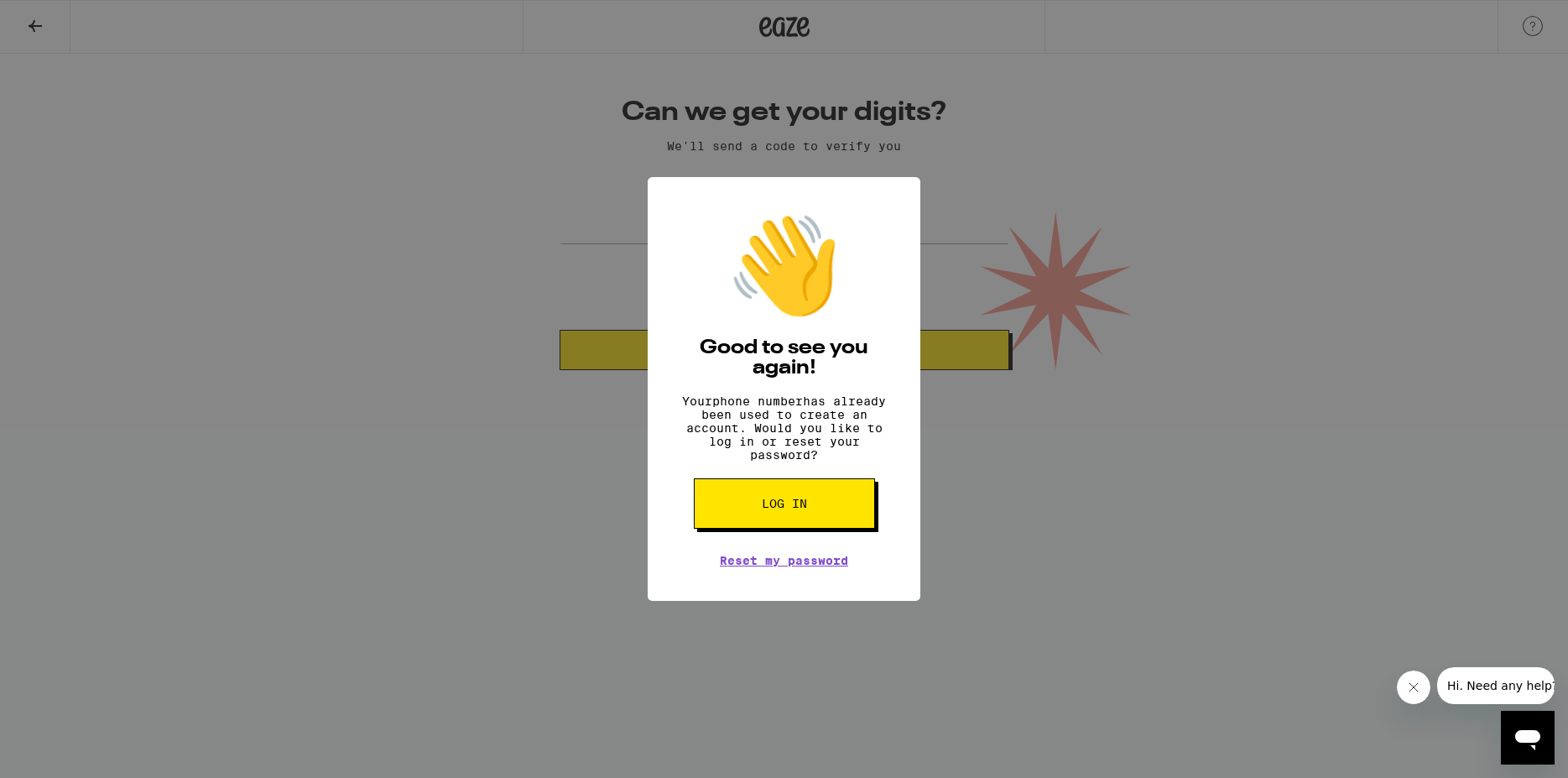
click at [793, 509] on span "Log in" at bounding box center [784, 503] width 45 height 12
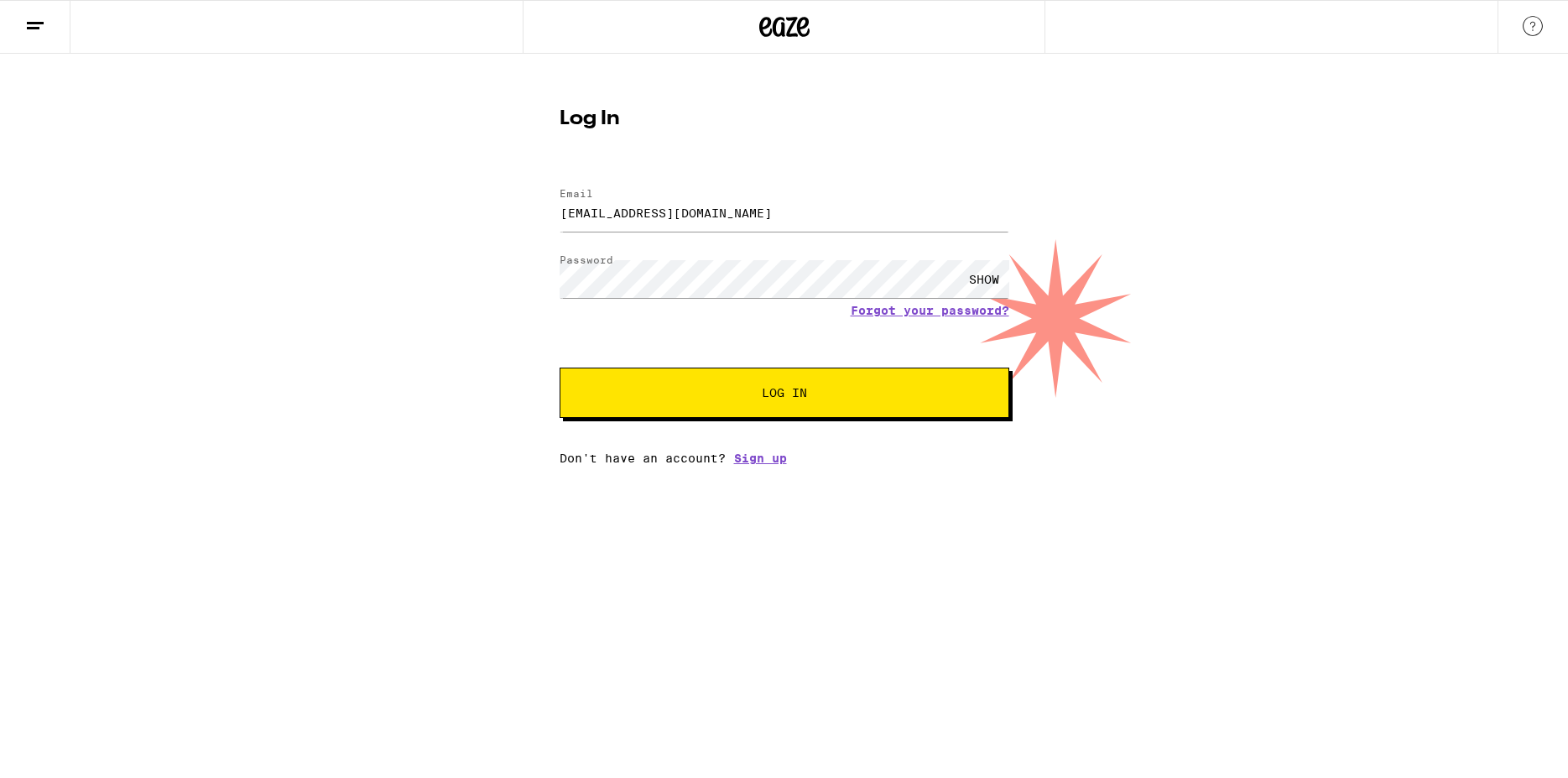
click at [988, 279] on div "SHOW" at bounding box center [984, 279] width 50 height 38
click at [782, 391] on span "Log In" at bounding box center [784, 392] width 45 height 12
